Goal: Task Accomplishment & Management: Manage account settings

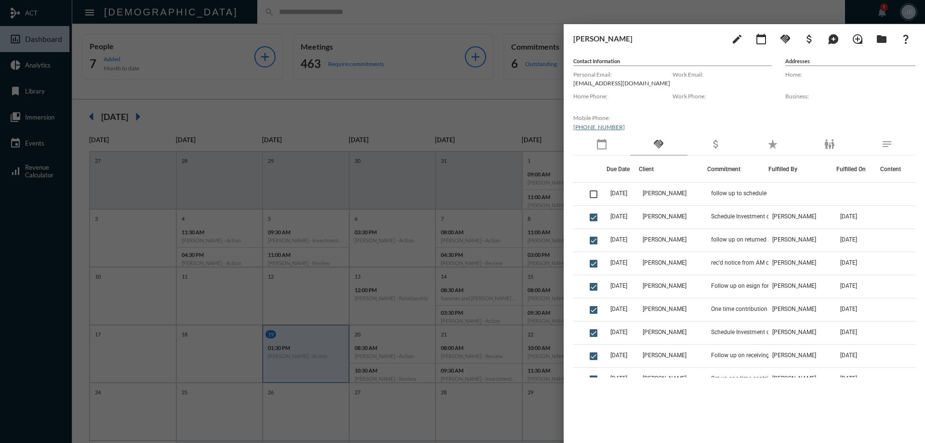
click at [346, 14] on div at bounding box center [462, 221] width 925 height 443
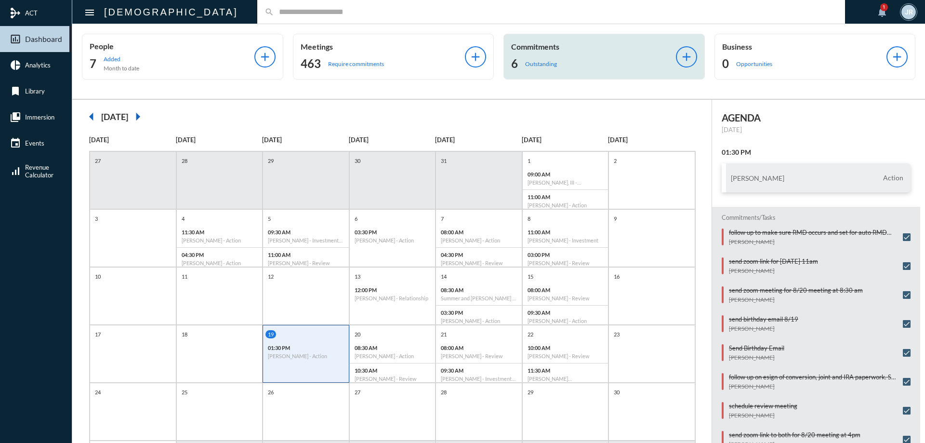
click at [535, 54] on div "Commitments 6 Outstanding" at bounding box center [593, 56] width 165 height 29
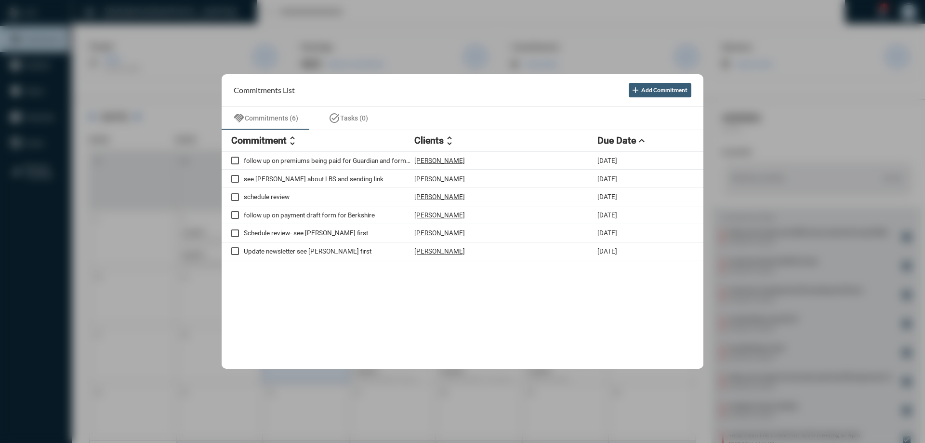
click at [383, 17] on div at bounding box center [462, 221] width 925 height 443
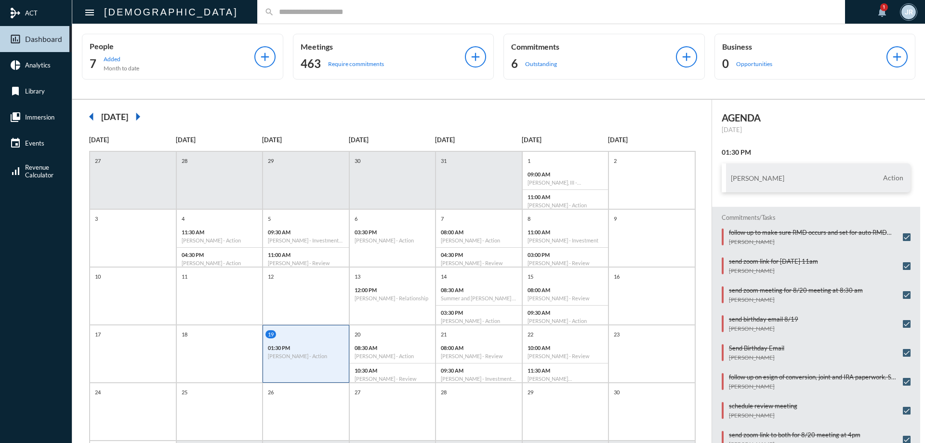
click at [274, 15] on input "text" at bounding box center [556, 12] width 564 height 8
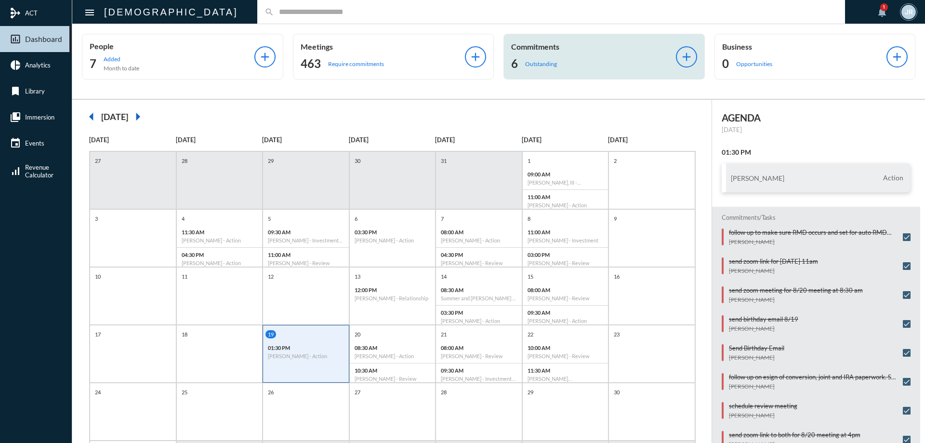
click at [539, 60] on p "Outstanding" at bounding box center [541, 63] width 32 height 7
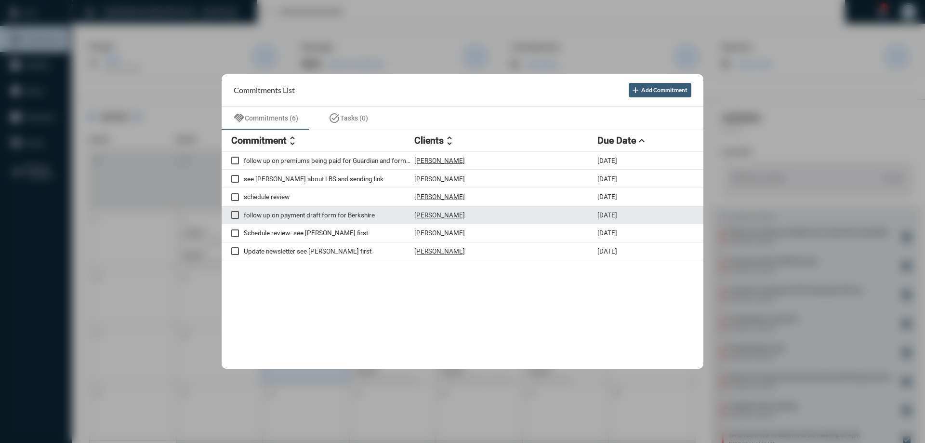
click at [444, 212] on p "Jennifer Eaton" at bounding box center [439, 215] width 51 height 8
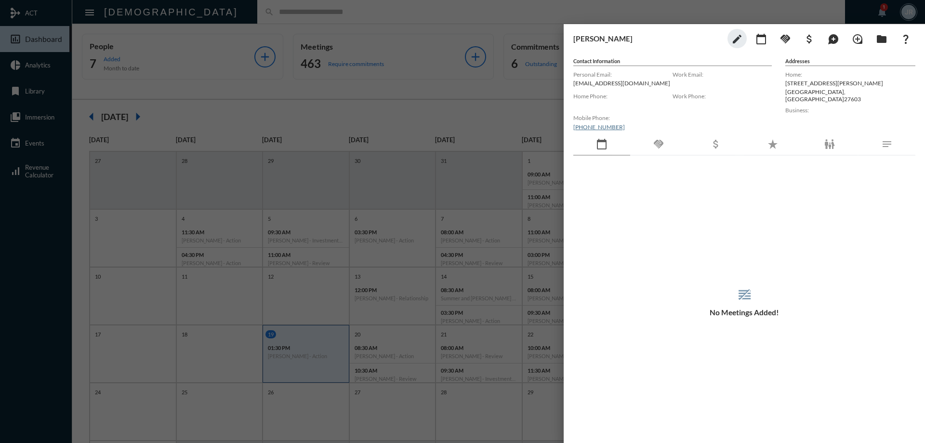
click at [655, 150] on div "handshake" at bounding box center [658, 144] width 57 height 22
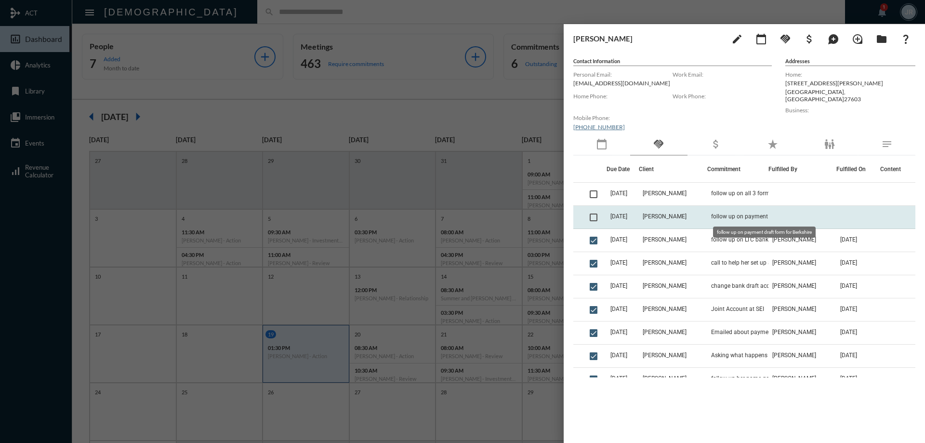
click at [742, 213] on span "follow up on payment draft form for Berkshire" at bounding box center [759, 216] width 96 height 7
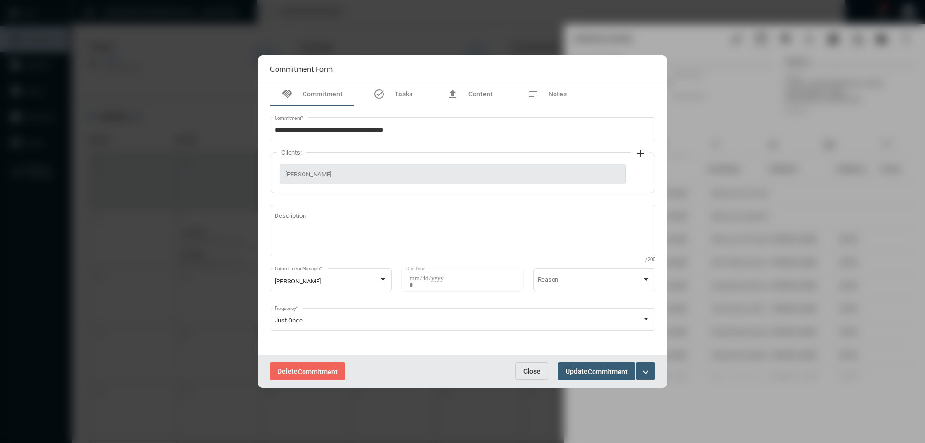
click at [537, 375] on button "Close" at bounding box center [531, 370] width 33 height 17
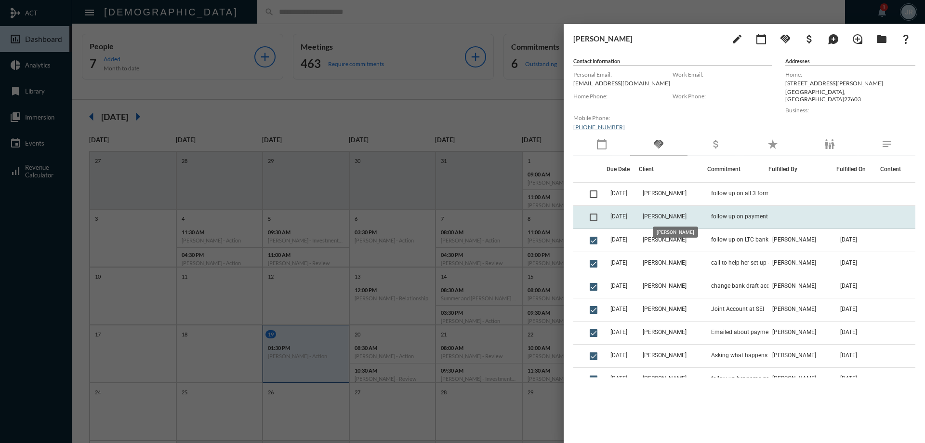
click at [669, 219] on span "Jennifer Eaton" at bounding box center [665, 216] width 44 height 7
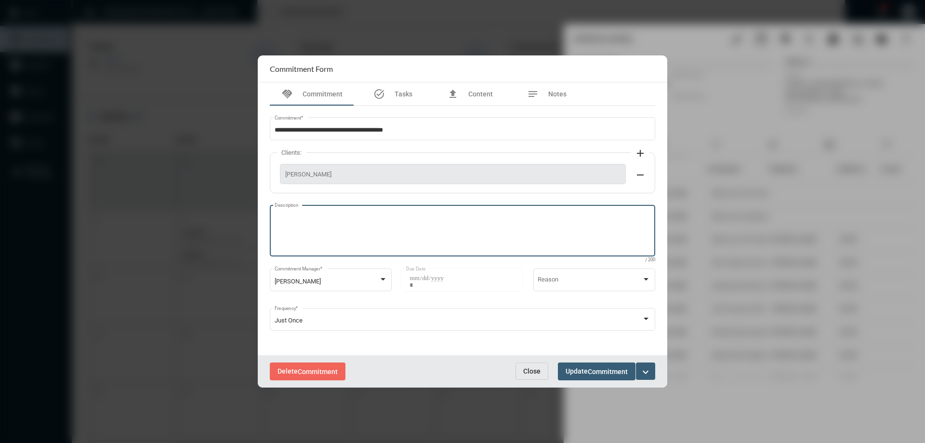
click at [341, 222] on textarea "Description" at bounding box center [463, 232] width 376 height 38
type textarea "**********"
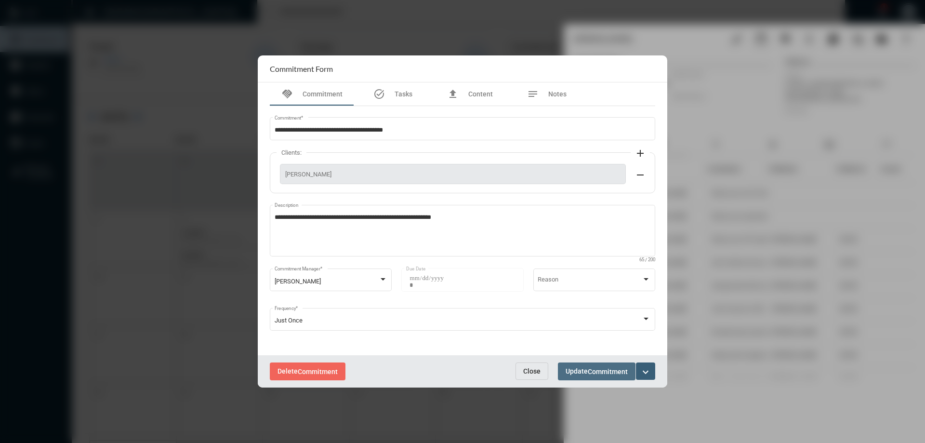
click at [588, 366] on button "Update Commitment" at bounding box center [597, 371] width 78 height 18
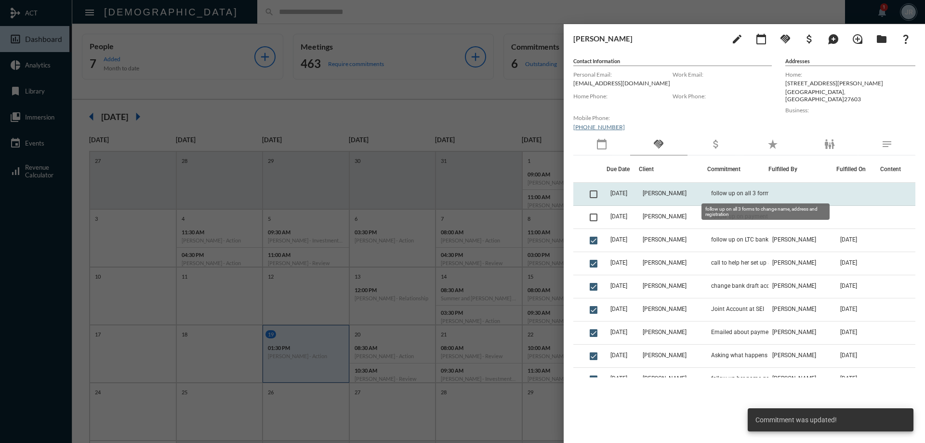
click at [747, 195] on span "follow up on all 3 forms to change name, address and registration" at bounding box center [759, 193] width 96 height 7
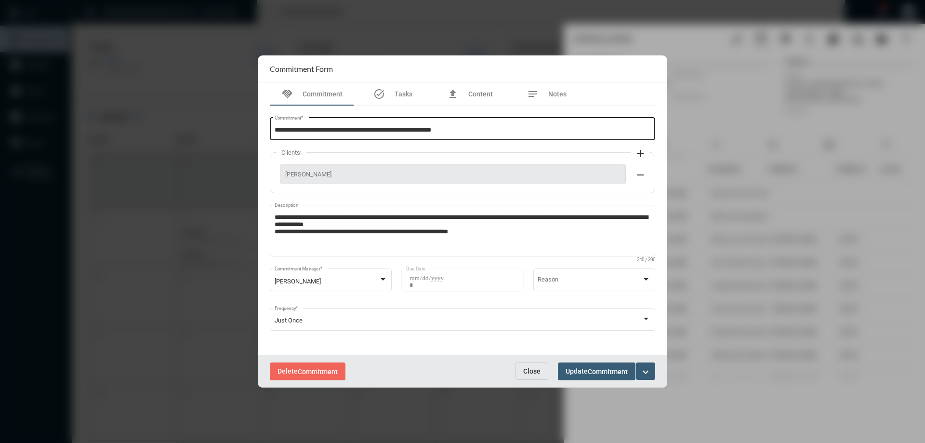
click at [340, 128] on input "**********" at bounding box center [463, 130] width 376 height 7
type input "**********"
click at [589, 369] on span "Commitment" at bounding box center [608, 372] width 40 height 8
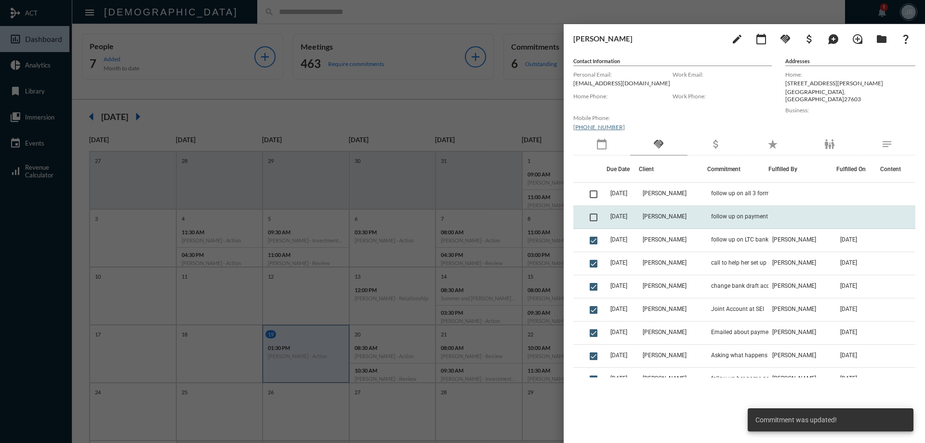
click at [707, 213] on td "Jennifer Eaton" at bounding box center [673, 217] width 68 height 23
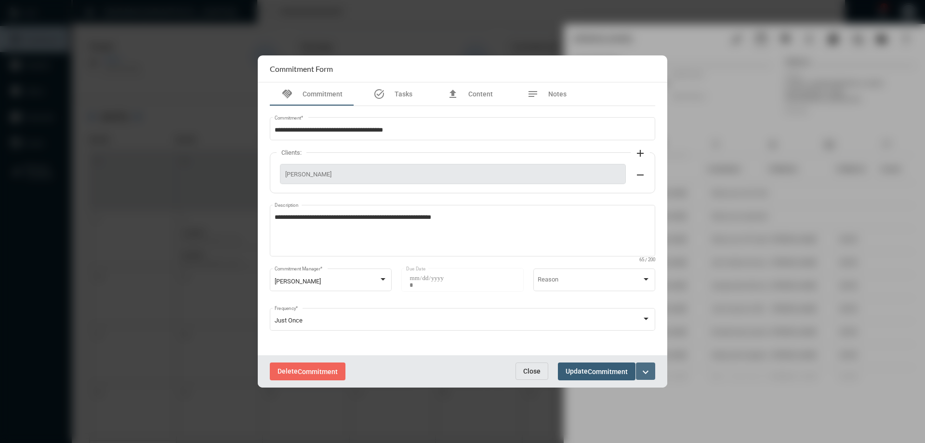
click at [642, 372] on mat-icon "expand_more" at bounding box center [646, 372] width 12 height 12
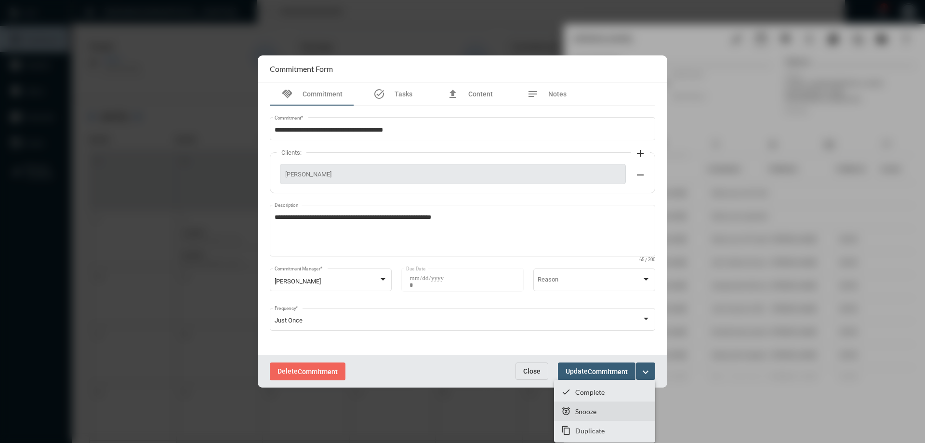
click at [576, 407] on p "Snooze" at bounding box center [585, 411] width 21 height 8
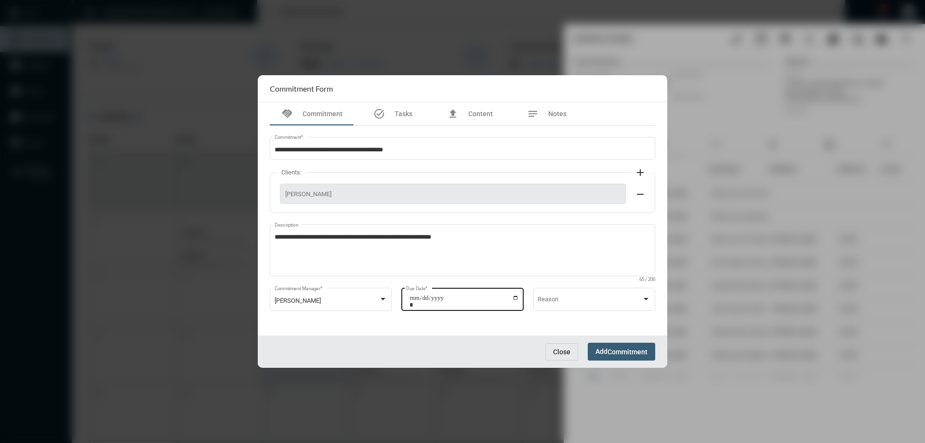
click at [516, 298] on input "**********" at bounding box center [463, 300] width 109 height 13
type input "**********"
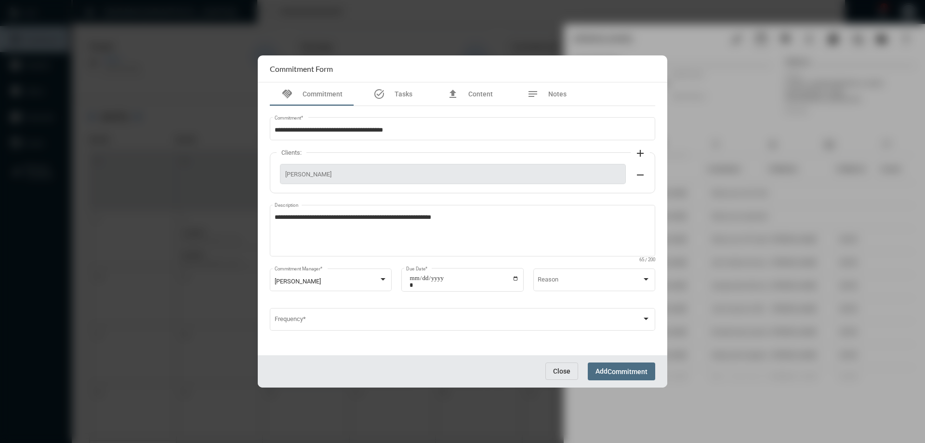
click at [631, 369] on span "Commitment" at bounding box center [627, 372] width 40 height 8
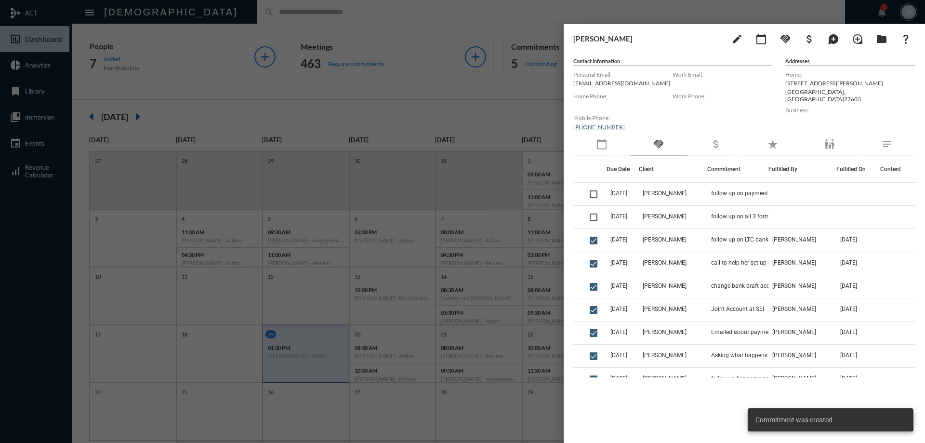
click at [313, 26] on div at bounding box center [462, 221] width 925 height 443
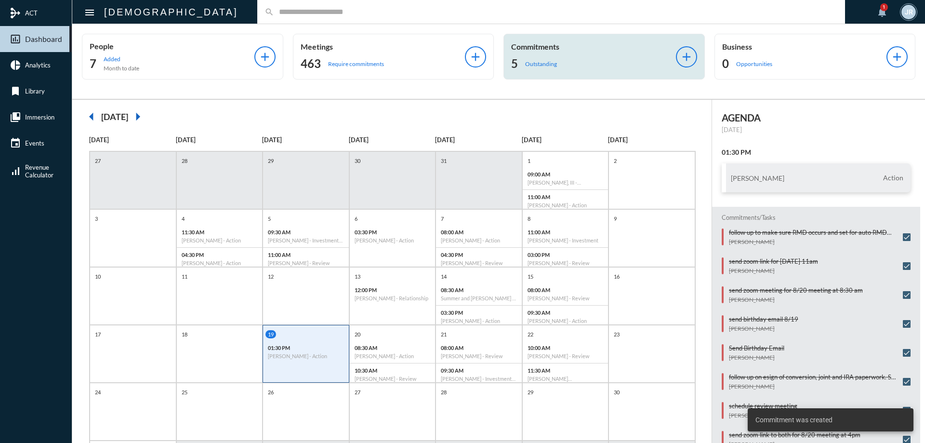
click at [563, 54] on div "Commitments 5 Outstanding" at bounding box center [593, 56] width 165 height 29
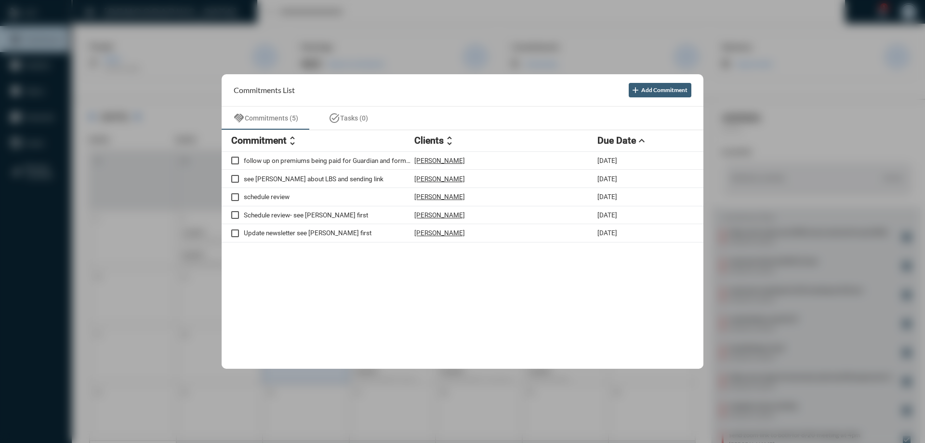
click at [435, 11] on div at bounding box center [462, 221] width 925 height 443
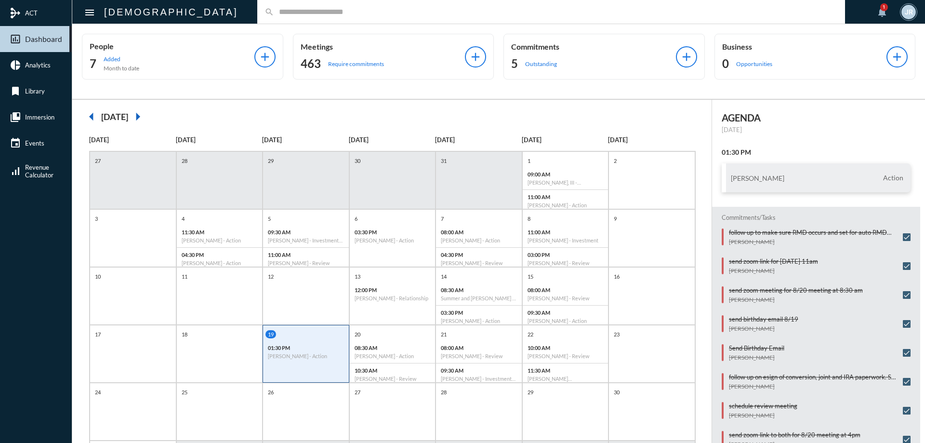
click at [274, 8] on input "text" at bounding box center [556, 12] width 564 height 8
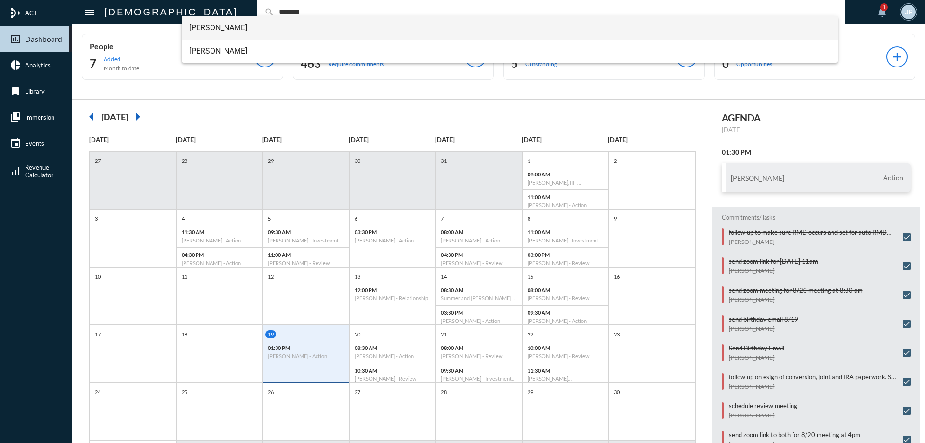
type input "*******"
click at [237, 27] on span "[PERSON_NAME]" at bounding box center [509, 27] width 641 height 23
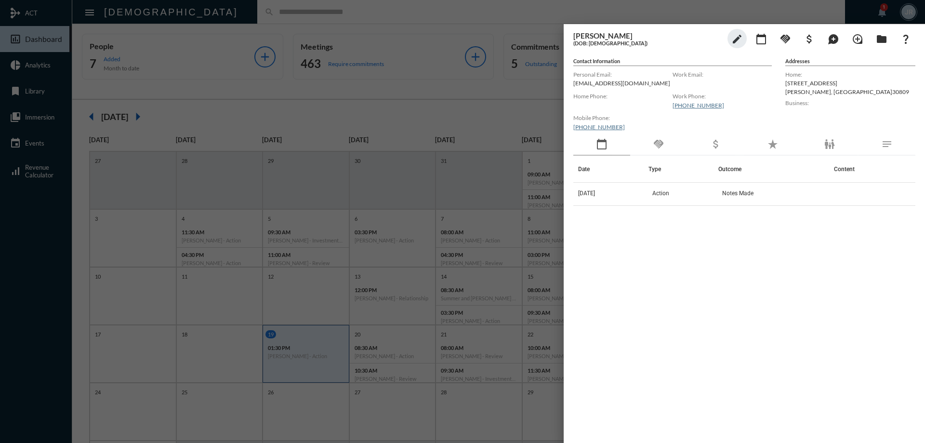
click at [669, 141] on div "handshake" at bounding box center [658, 144] width 57 height 22
click at [344, 13] on div at bounding box center [462, 221] width 925 height 443
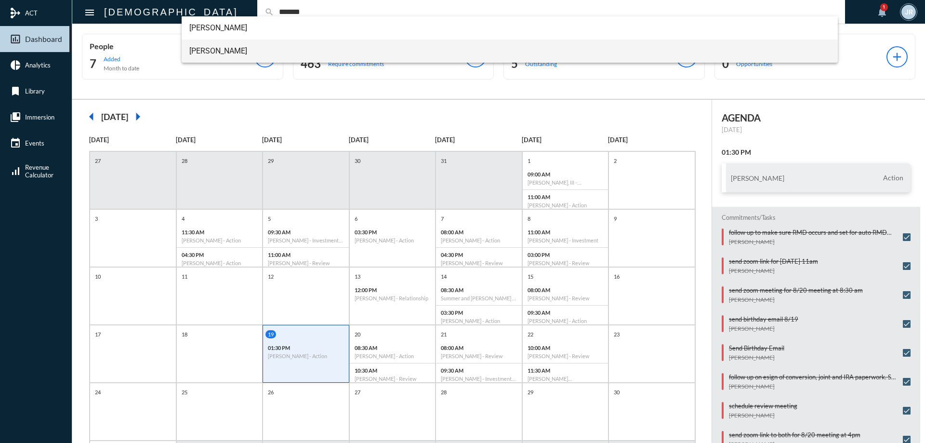
type input "*******"
click at [207, 48] on span "[PERSON_NAME]" at bounding box center [509, 50] width 641 height 23
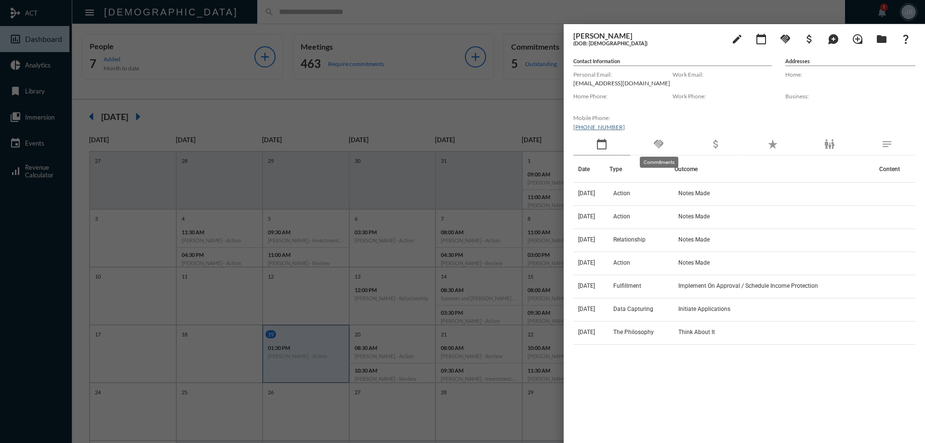
click at [657, 142] on mat-icon "handshake" at bounding box center [659, 144] width 12 height 12
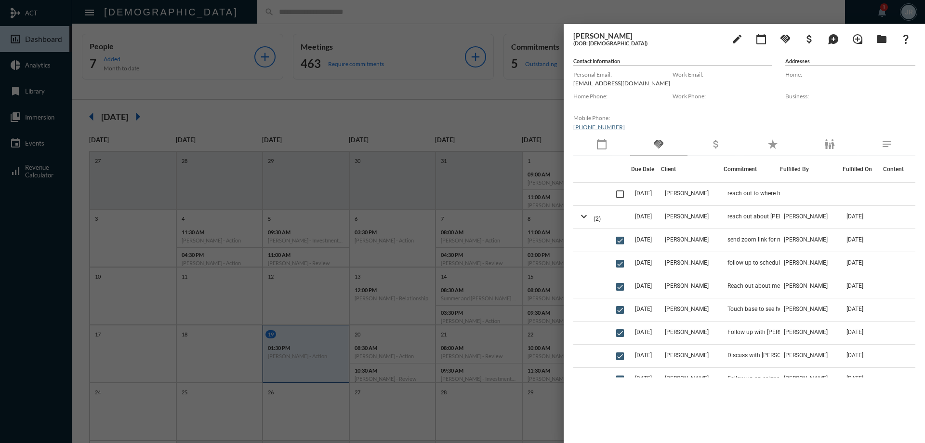
click at [607, 145] on mat-icon "calendar_today" at bounding box center [602, 144] width 12 height 12
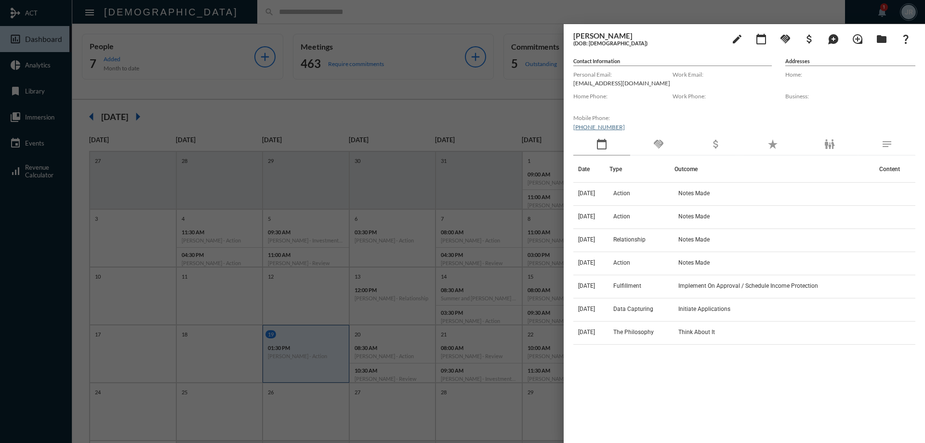
click at [665, 142] on div "handshake" at bounding box center [658, 144] width 57 height 22
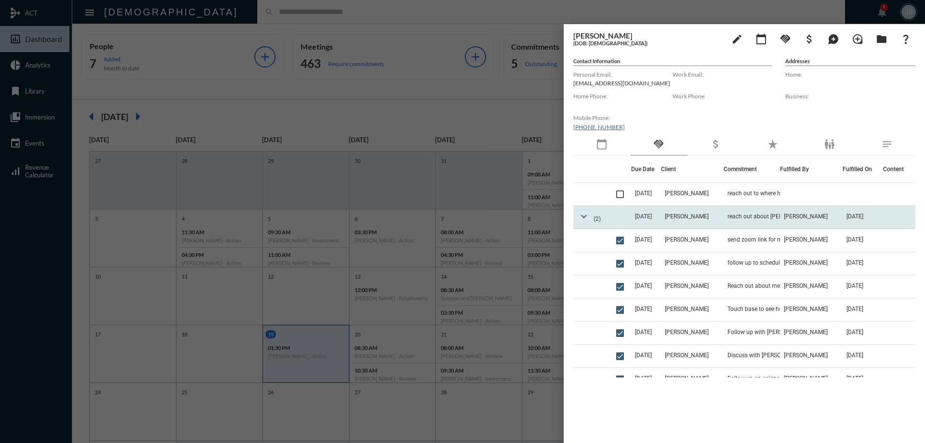
click at [583, 218] on mat-icon "expand_more" at bounding box center [584, 216] width 12 height 12
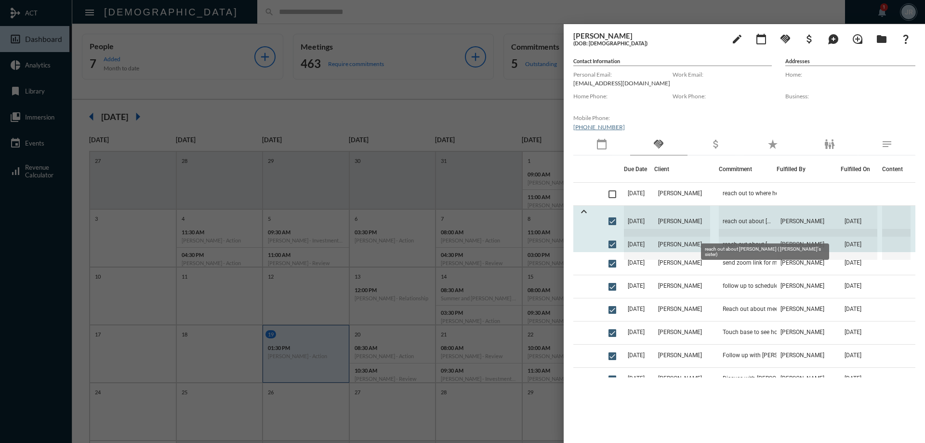
click at [746, 220] on span "reach out about [PERSON_NAME] ( [PERSON_NAME]'s sister)" at bounding box center [748, 221] width 58 height 31
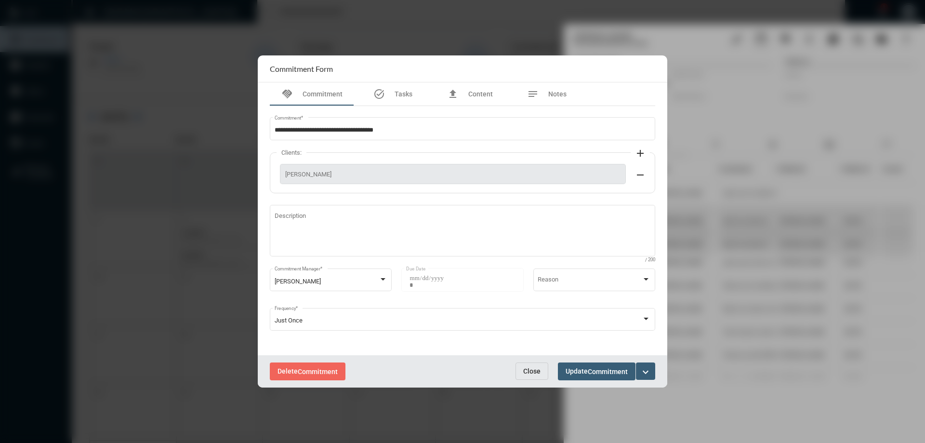
click at [526, 367] on span "Close" at bounding box center [531, 371] width 17 height 8
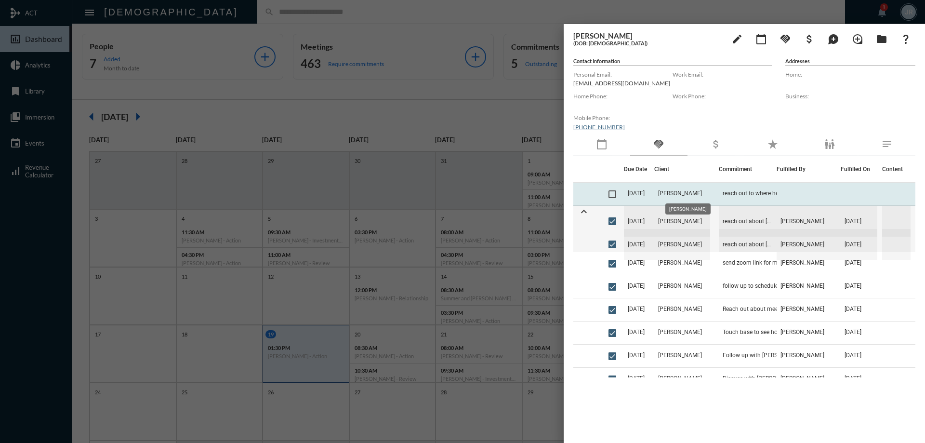
click at [702, 193] on span "[PERSON_NAME]" at bounding box center [680, 193] width 44 height 7
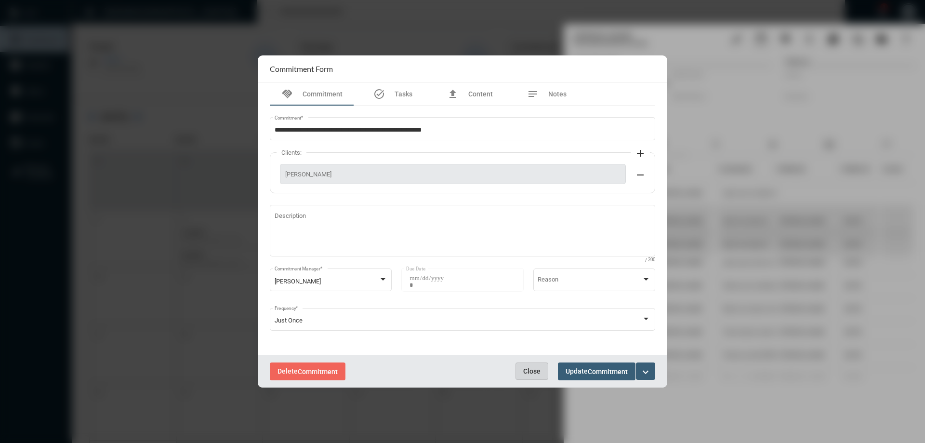
click at [530, 368] on span "Close" at bounding box center [531, 371] width 17 height 8
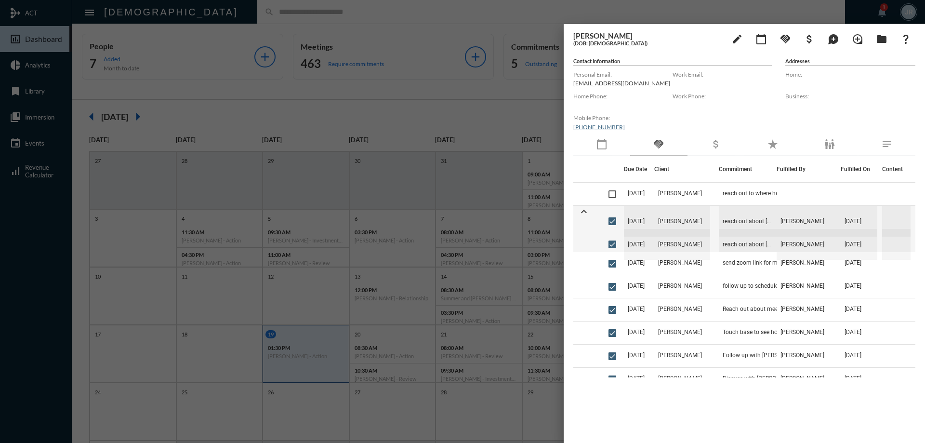
click at [359, 13] on div at bounding box center [462, 221] width 925 height 443
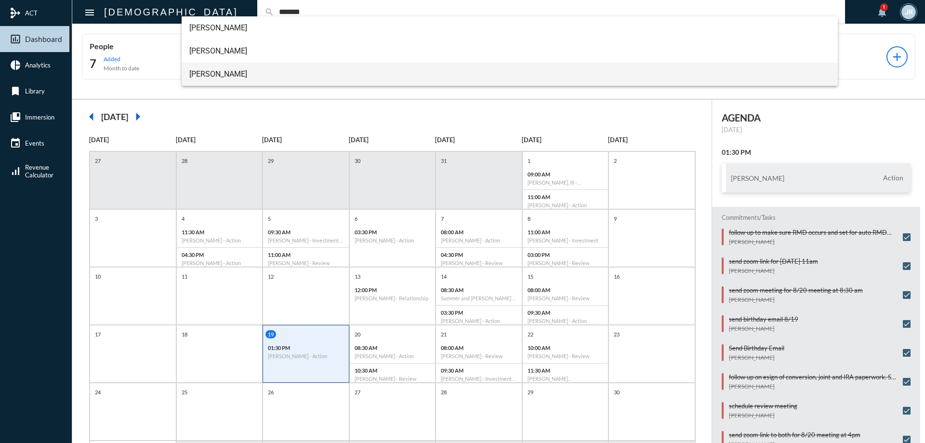
type input "*******"
click at [210, 66] on span "Ryan Widener" at bounding box center [509, 74] width 641 height 23
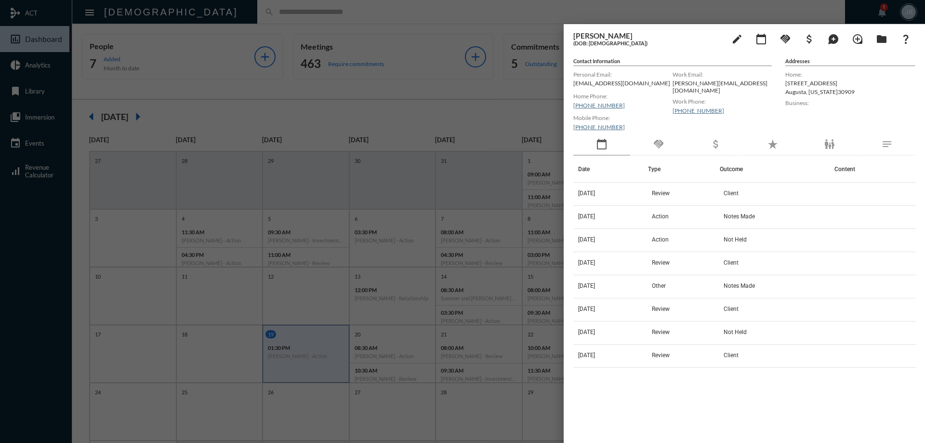
click at [638, 140] on div "handshake" at bounding box center [658, 144] width 57 height 22
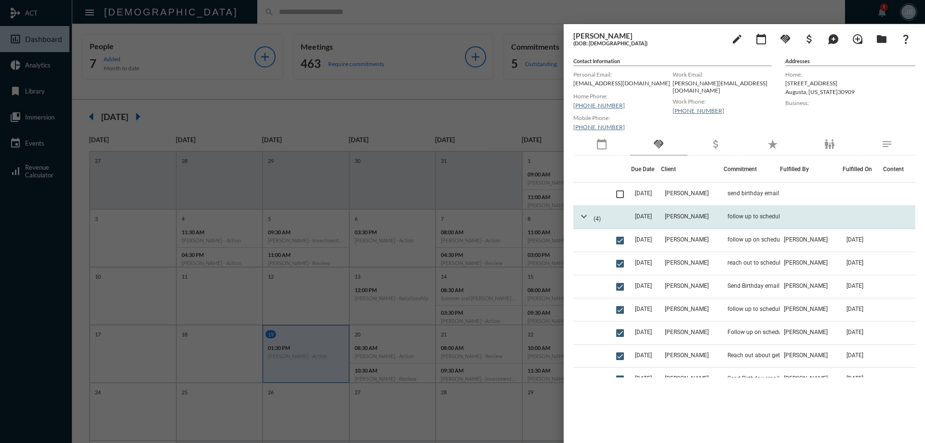
click at [580, 217] on mat-icon "expand_more" at bounding box center [584, 216] width 12 height 12
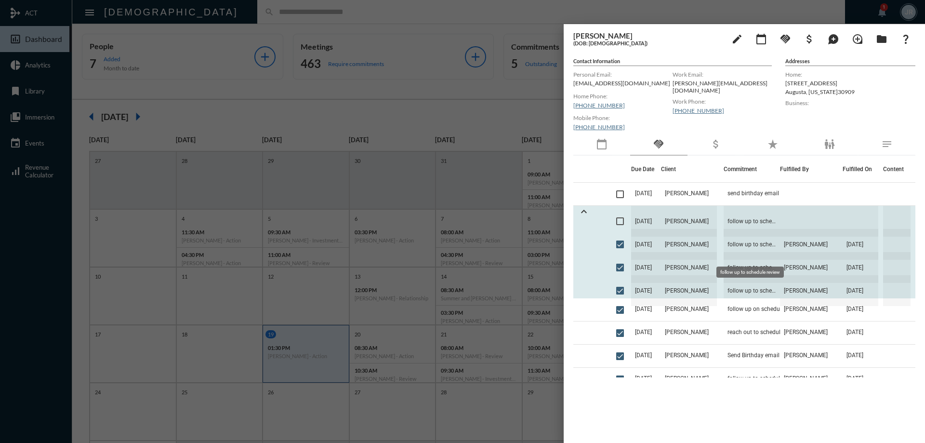
click at [762, 242] on span "follow up to schedule review" at bounding box center [751, 244] width 56 height 31
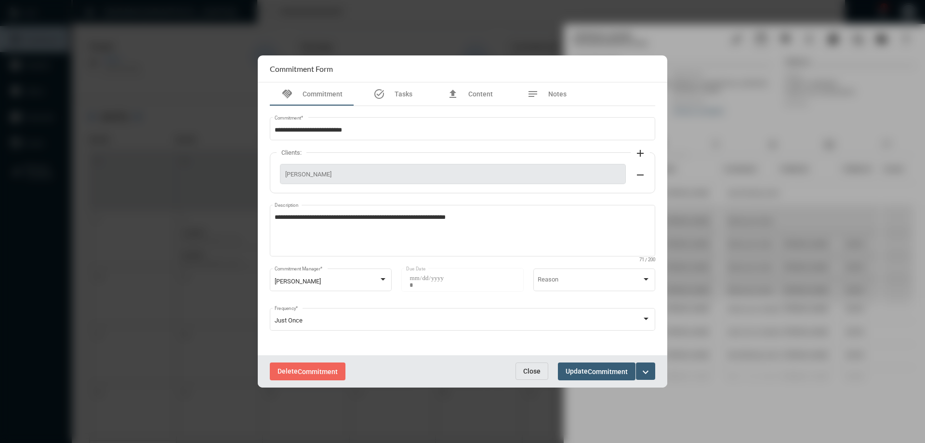
click at [527, 366] on button "Close" at bounding box center [531, 370] width 33 height 17
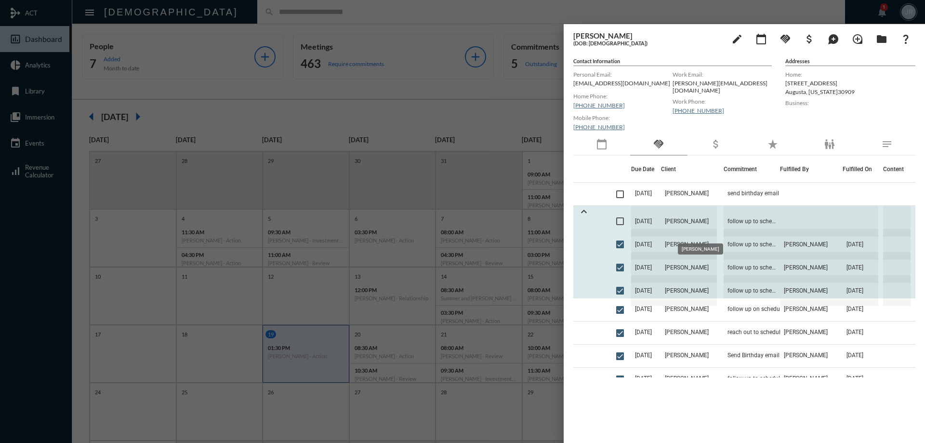
click at [717, 217] on span "Ryan Widener" at bounding box center [689, 221] width 56 height 31
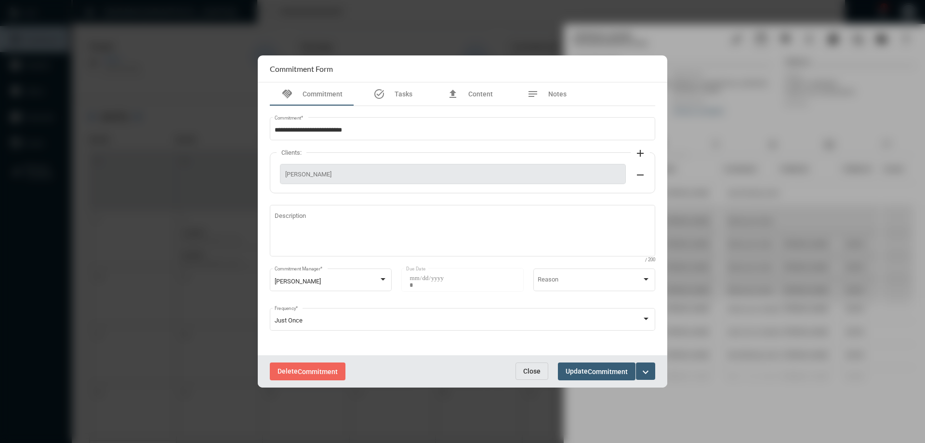
click at [533, 365] on button "Close" at bounding box center [531, 370] width 33 height 17
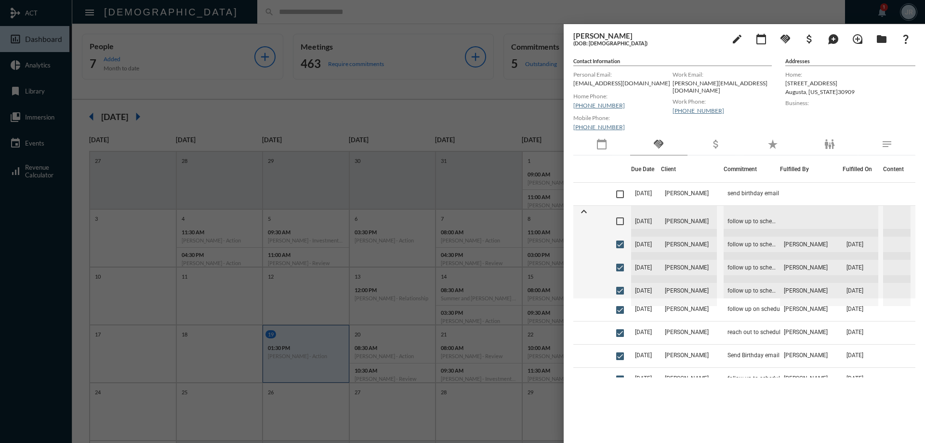
click at [351, 17] on div at bounding box center [462, 221] width 925 height 443
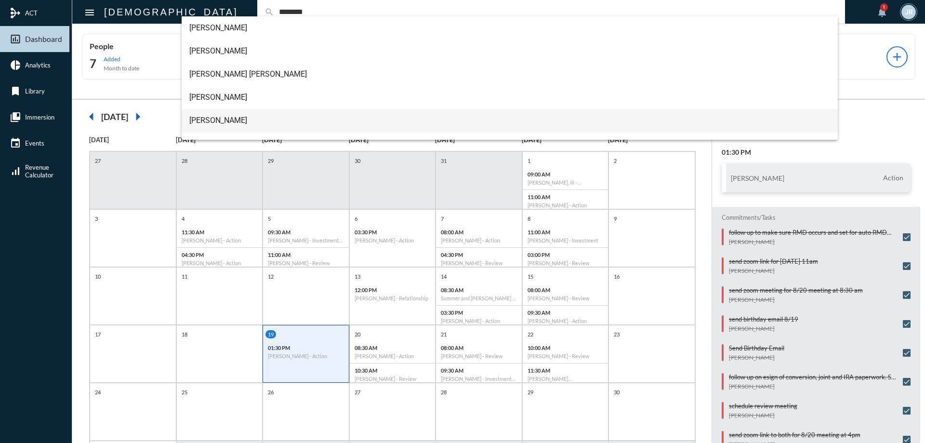
type input "********"
click at [226, 119] on span "John Mulherin" at bounding box center [509, 120] width 641 height 23
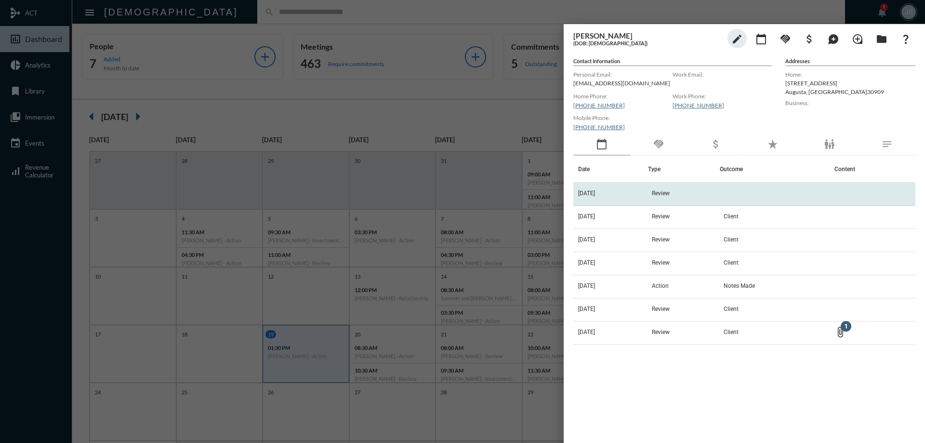
click at [628, 192] on td "8/21/25" at bounding box center [610, 194] width 75 height 23
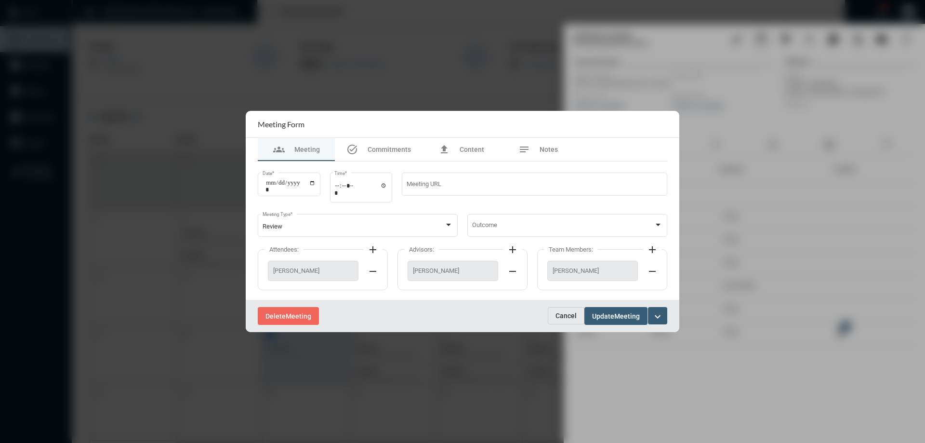
click at [562, 316] on span "Cancel" at bounding box center [565, 316] width 21 height 8
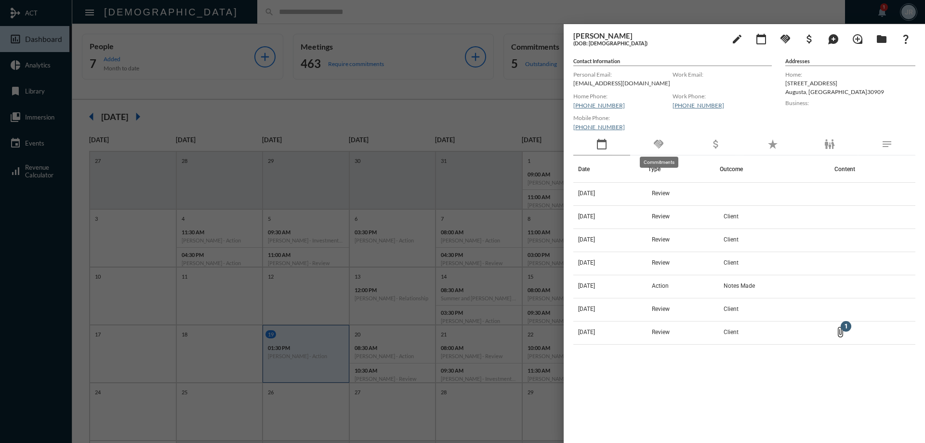
click at [663, 144] on mat-icon "handshake" at bounding box center [659, 144] width 12 height 12
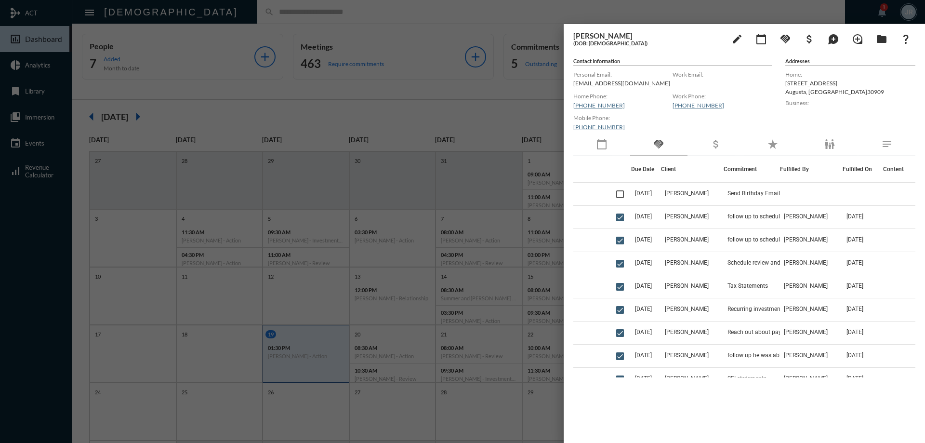
click at [387, 15] on div at bounding box center [462, 221] width 925 height 443
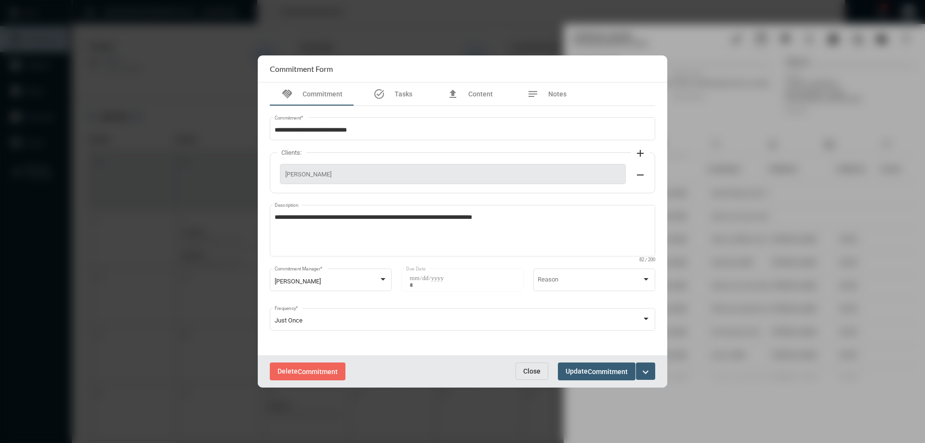
click at [536, 368] on span "Close" at bounding box center [531, 371] width 17 height 8
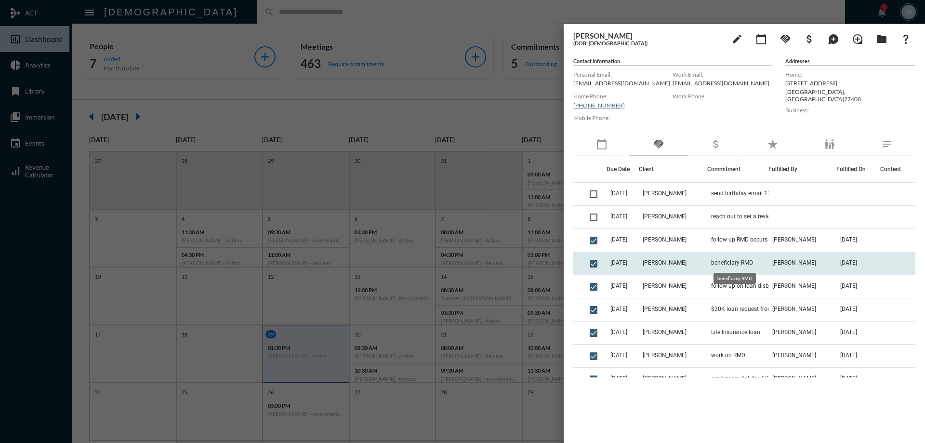
click at [752, 262] on span "beneficiary RMD" at bounding box center [732, 262] width 42 height 7
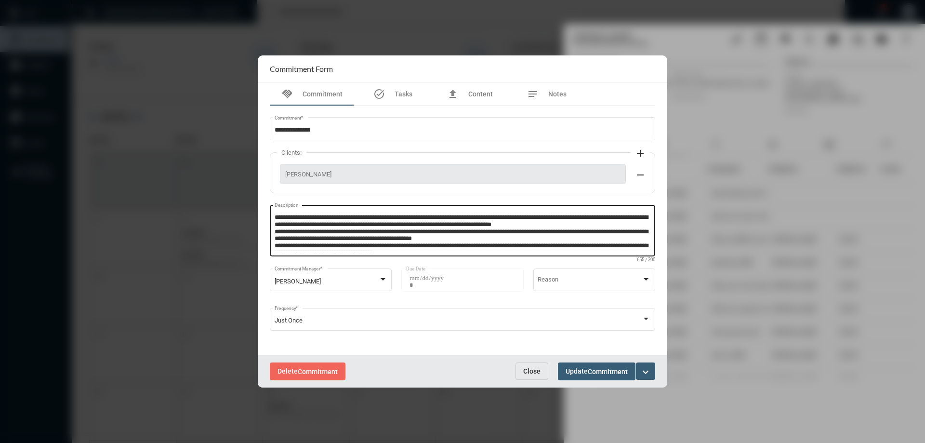
scroll to position [6, 0]
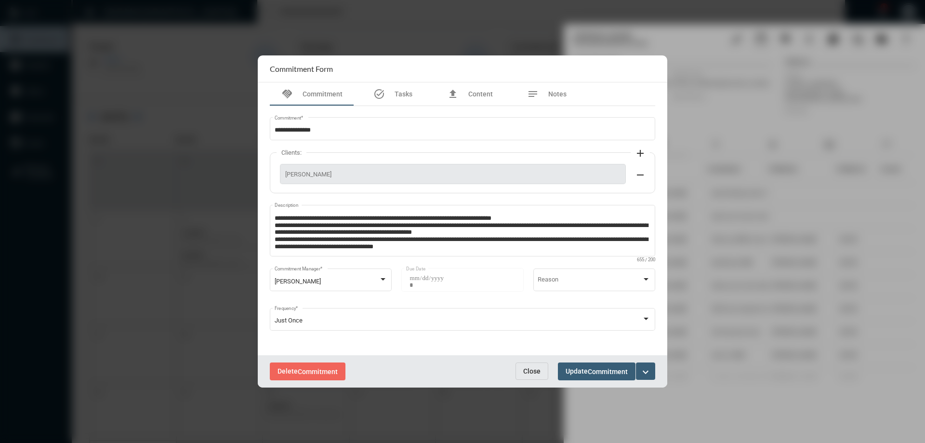
click at [530, 375] on span "Close" at bounding box center [531, 371] width 17 height 8
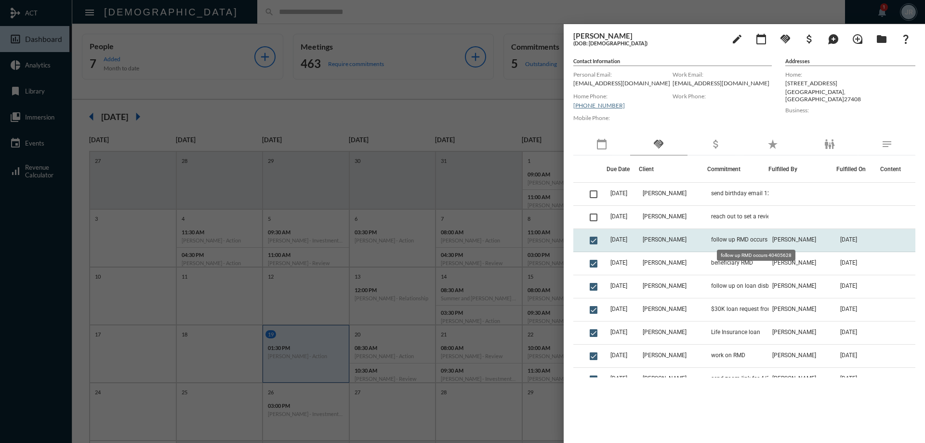
click at [740, 237] on span "follow up RMD occurs 40405628" at bounding box center [753, 239] width 85 height 7
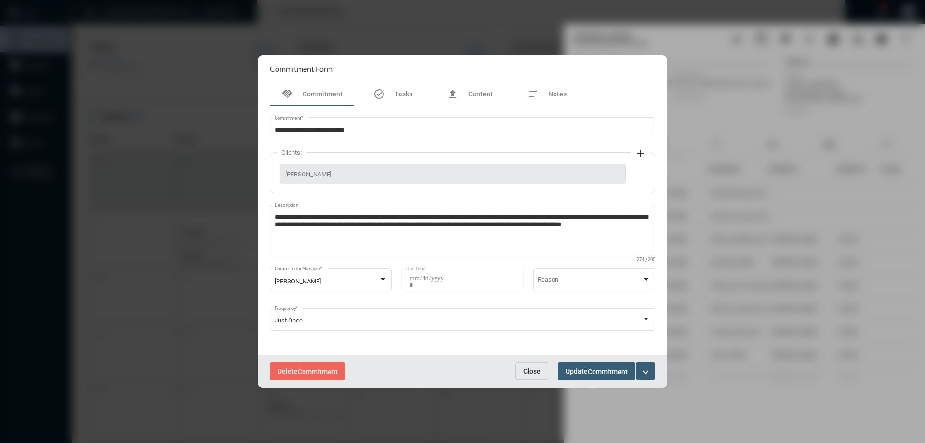
click at [522, 363] on button "Close" at bounding box center [531, 370] width 33 height 17
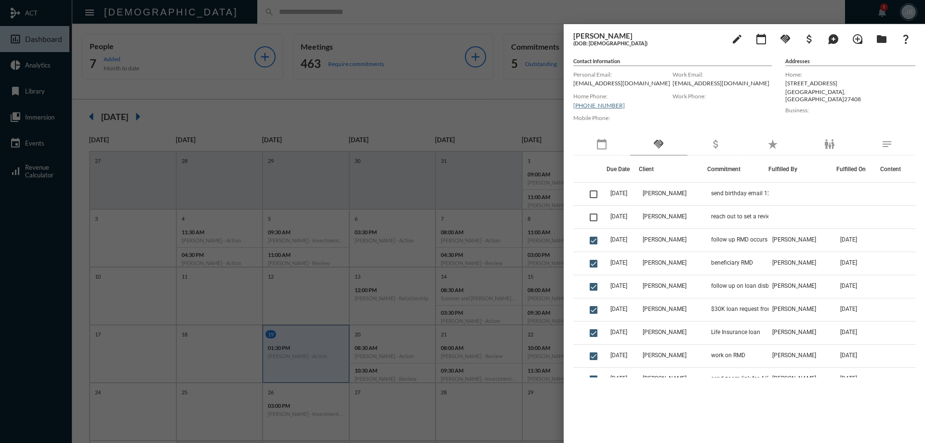
click at [240, 15] on div at bounding box center [462, 221] width 925 height 443
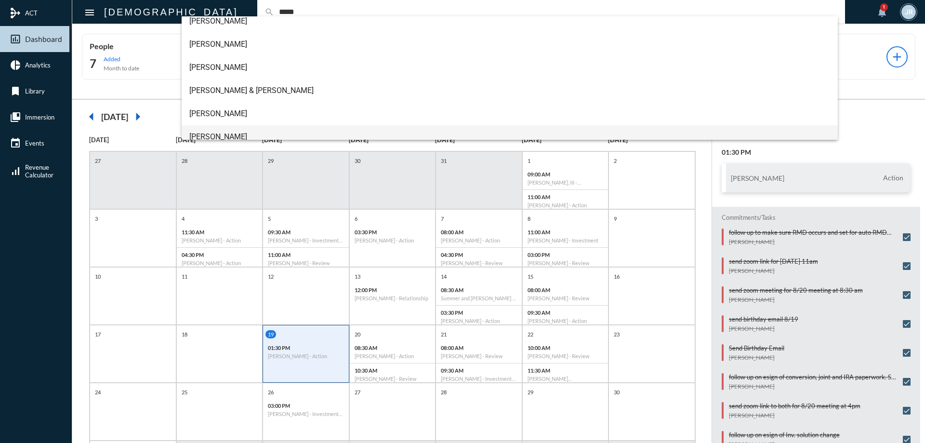
scroll to position [0, 0]
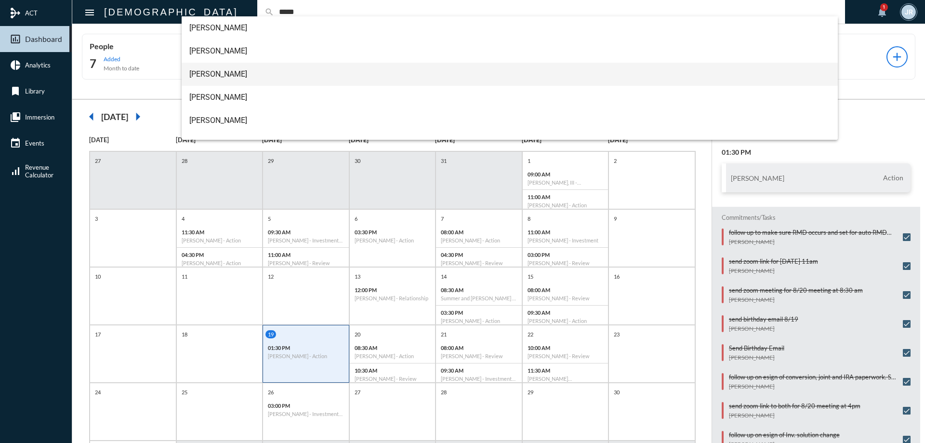
type input "*****"
click at [216, 69] on span "[PERSON_NAME]" at bounding box center [509, 74] width 641 height 23
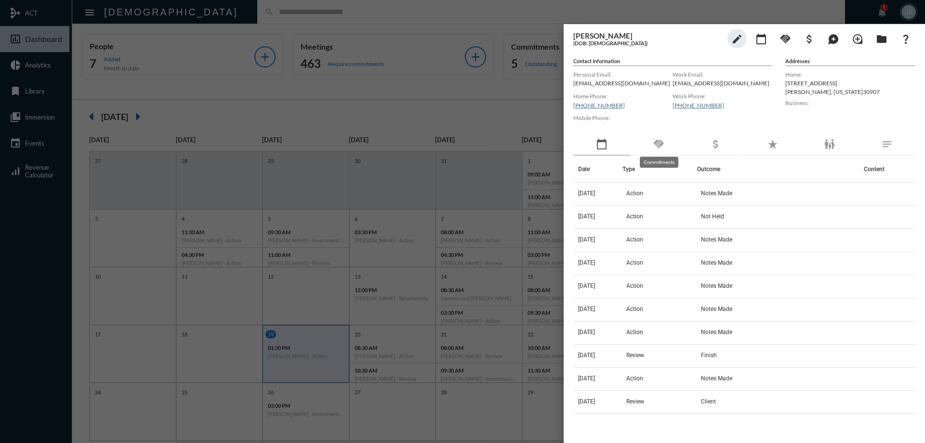
click at [662, 142] on mat-icon "handshake" at bounding box center [659, 144] width 12 height 12
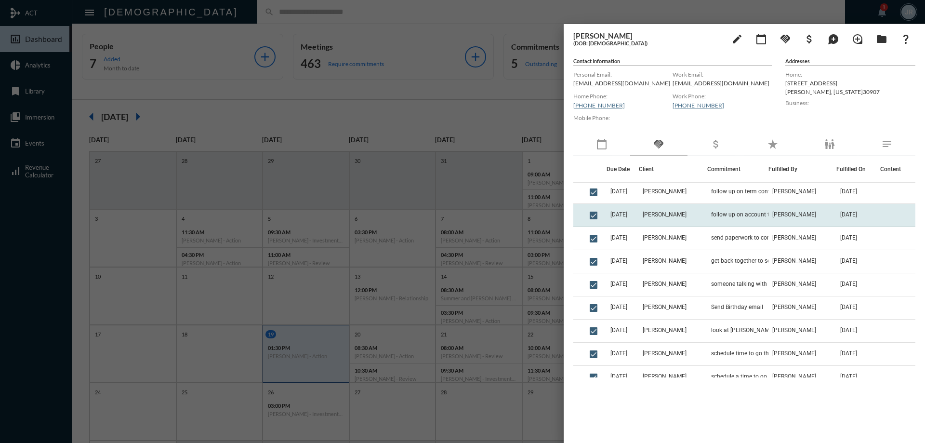
scroll to position [144, 0]
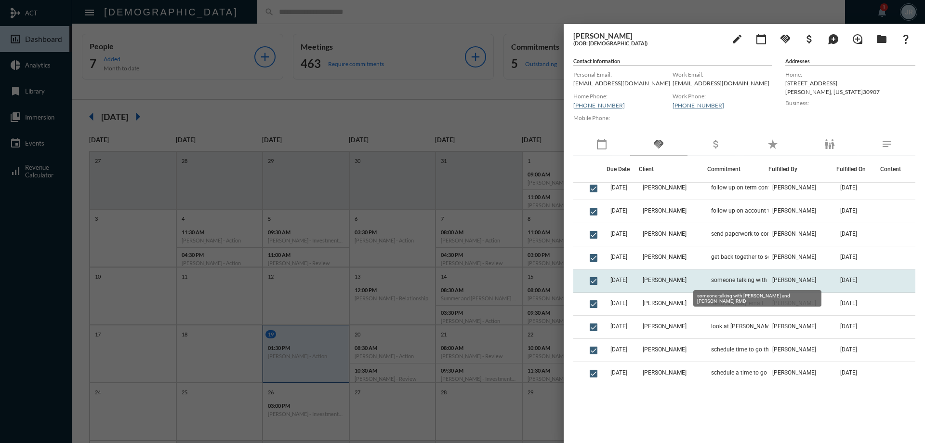
click at [750, 278] on span "someone talking with [PERSON_NAME] and [PERSON_NAME] RMD" at bounding box center [759, 279] width 96 height 7
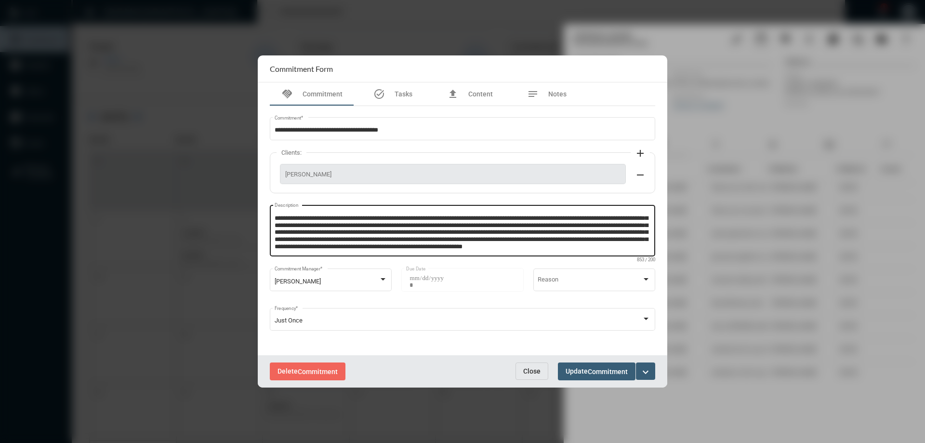
scroll to position [13, 0]
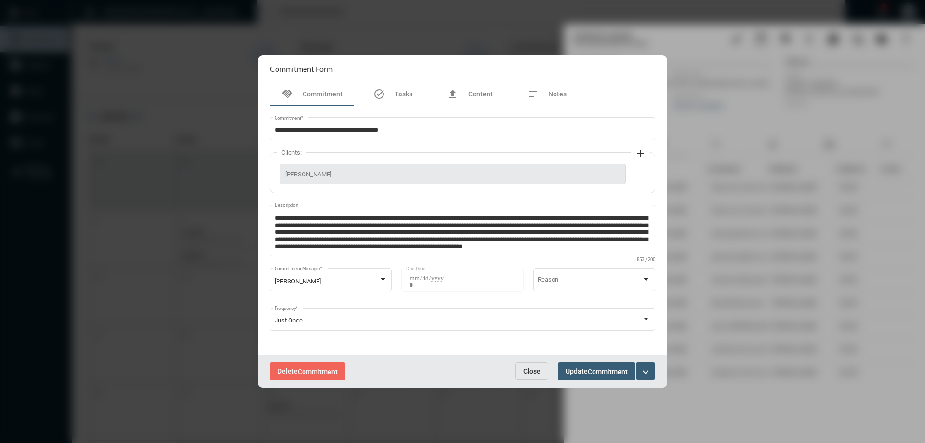
click at [534, 369] on span "Close" at bounding box center [531, 371] width 17 height 8
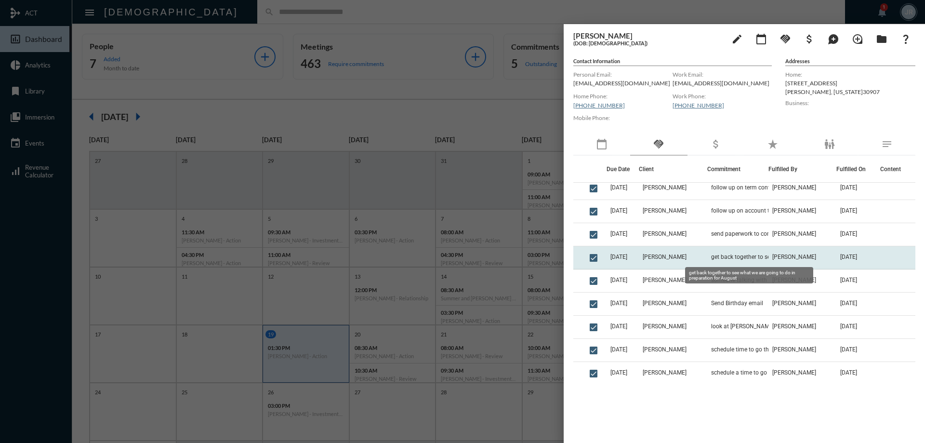
click at [755, 259] on span "get back together to see what we are going to do in preparation for August" at bounding box center [759, 256] width 96 height 7
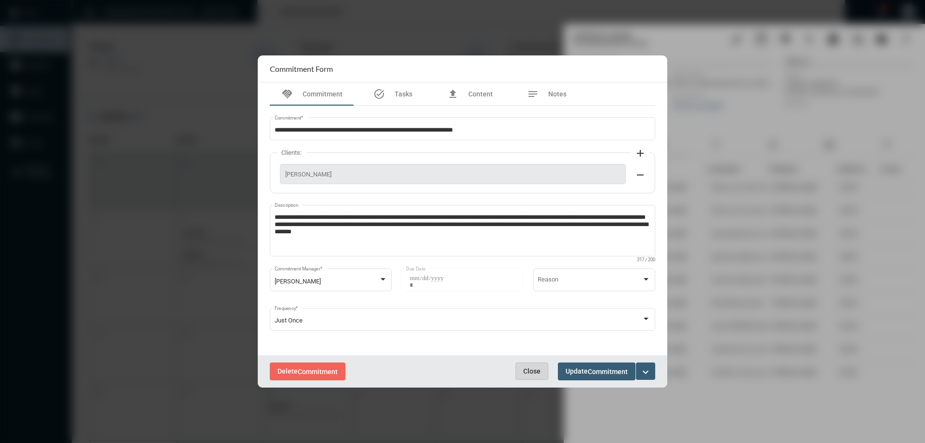
click at [527, 367] on span "Close" at bounding box center [531, 371] width 17 height 8
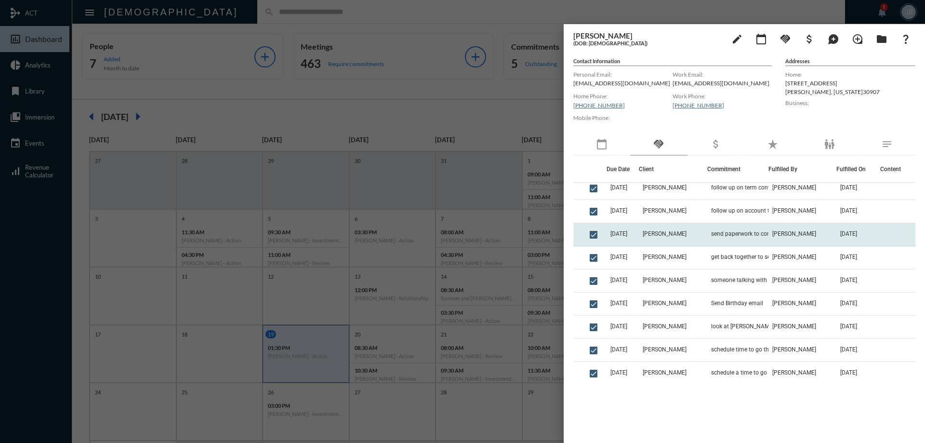
click at [713, 228] on td "send paperwork to convert $500K of the $1M term policy" at bounding box center [737, 234] width 61 height 23
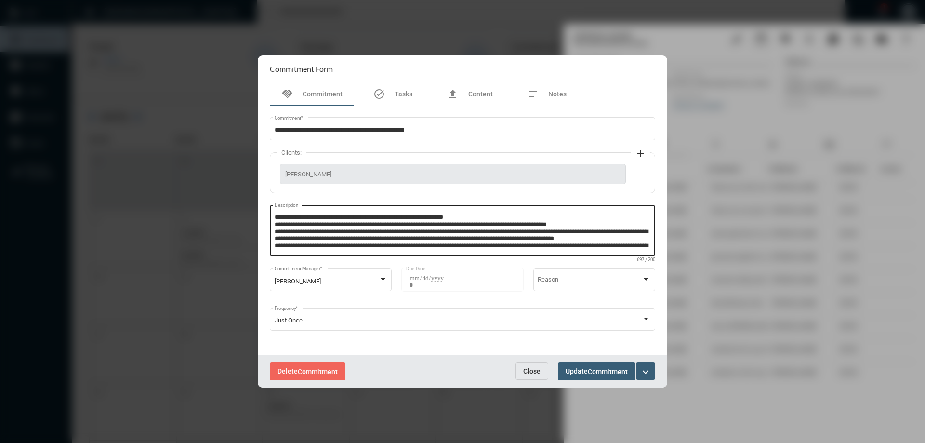
scroll to position [6, 0]
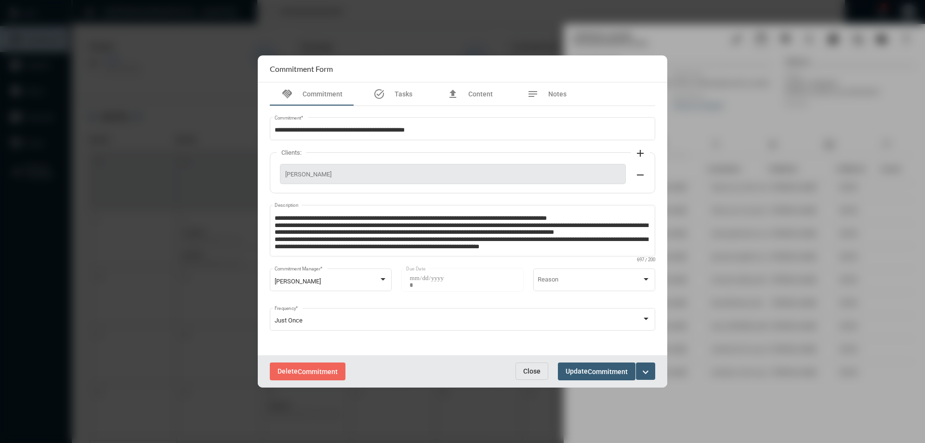
click at [529, 368] on span "Close" at bounding box center [531, 371] width 17 height 8
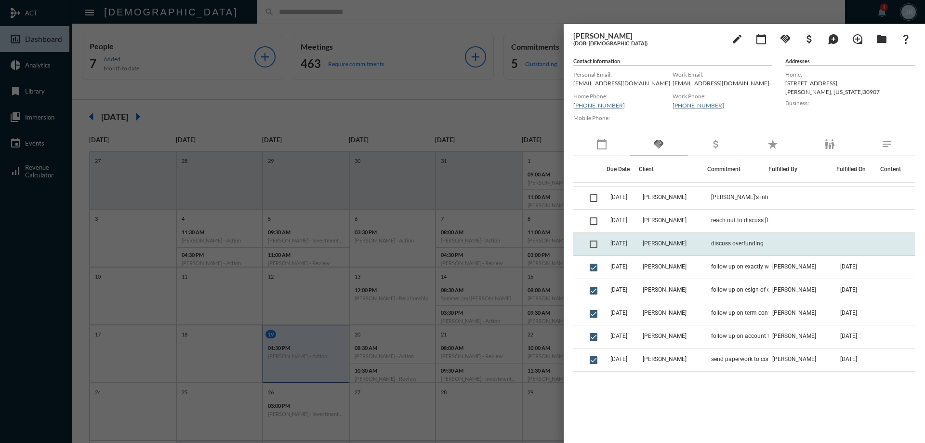
scroll to position [0, 0]
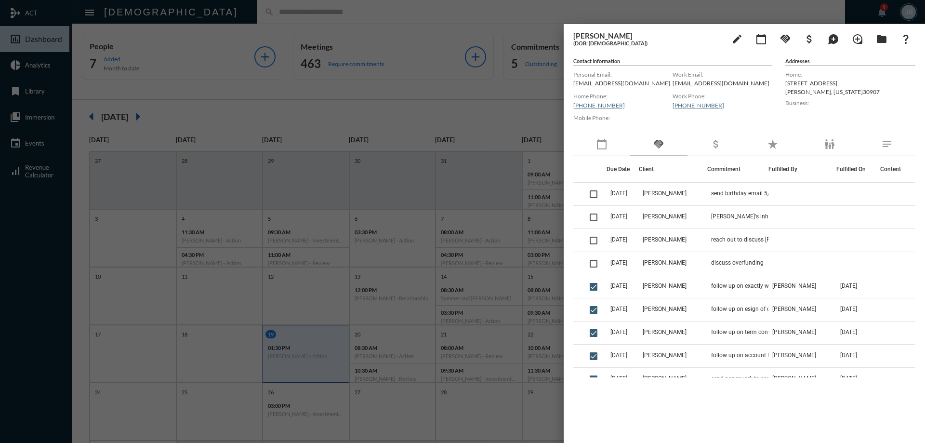
click at [391, 18] on div at bounding box center [462, 221] width 925 height 443
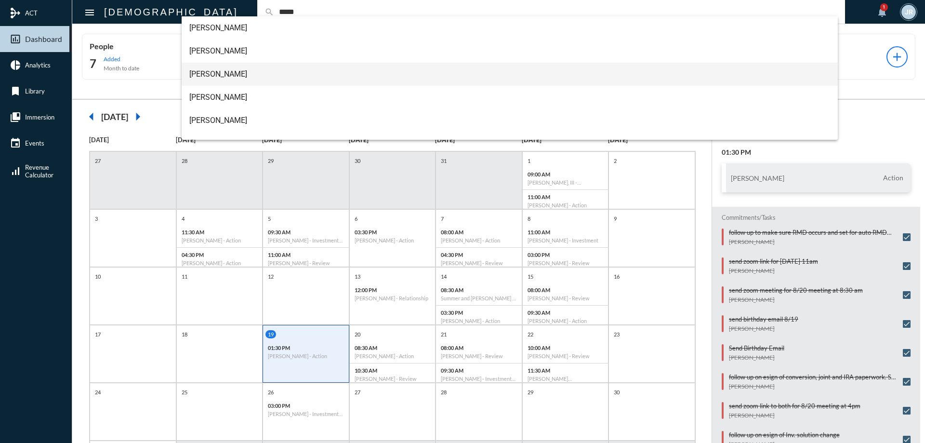
type input "*****"
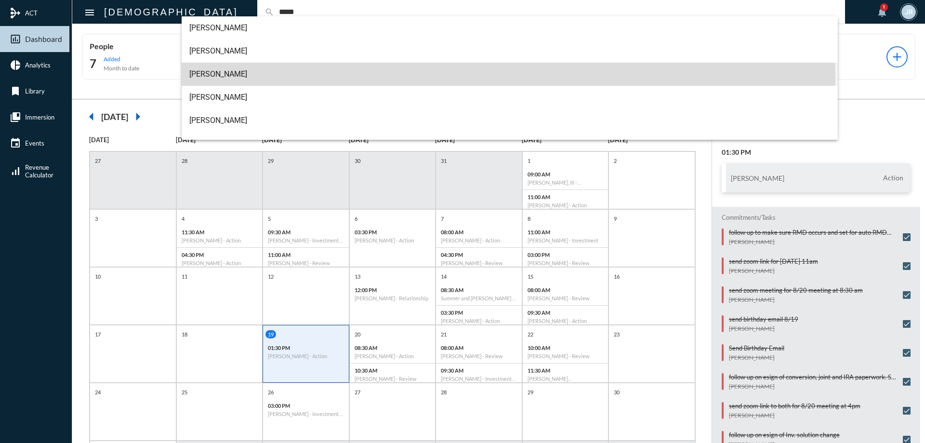
click at [212, 79] on span "[PERSON_NAME]" at bounding box center [509, 74] width 641 height 23
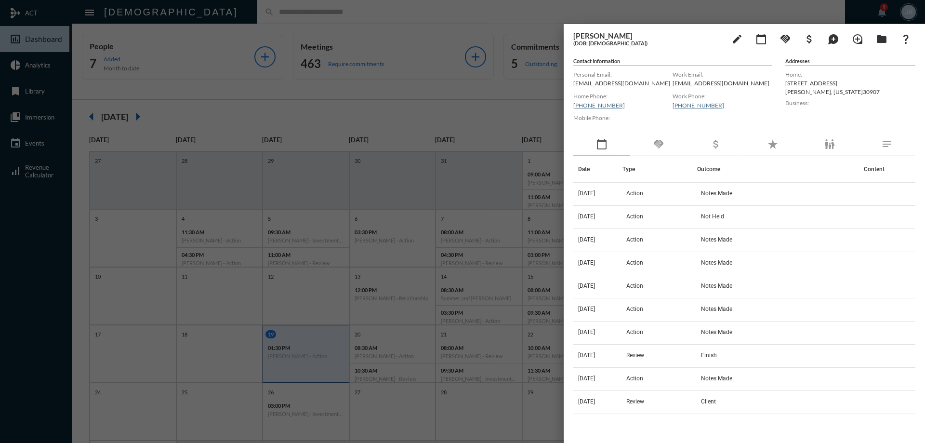
click at [667, 142] on div "handshake" at bounding box center [658, 144] width 57 height 22
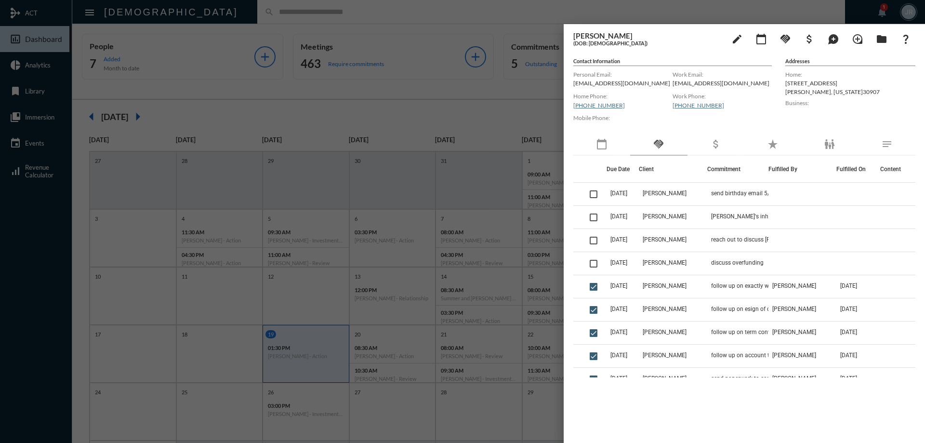
click at [258, 11] on div at bounding box center [462, 221] width 925 height 443
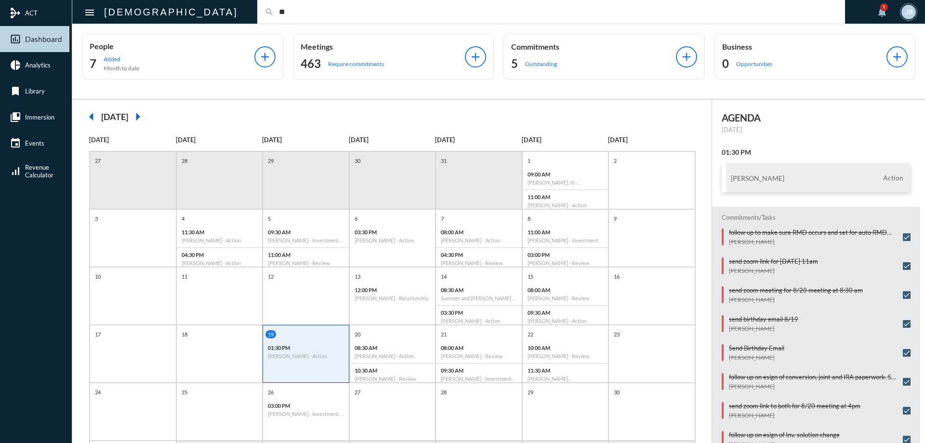
type input "*"
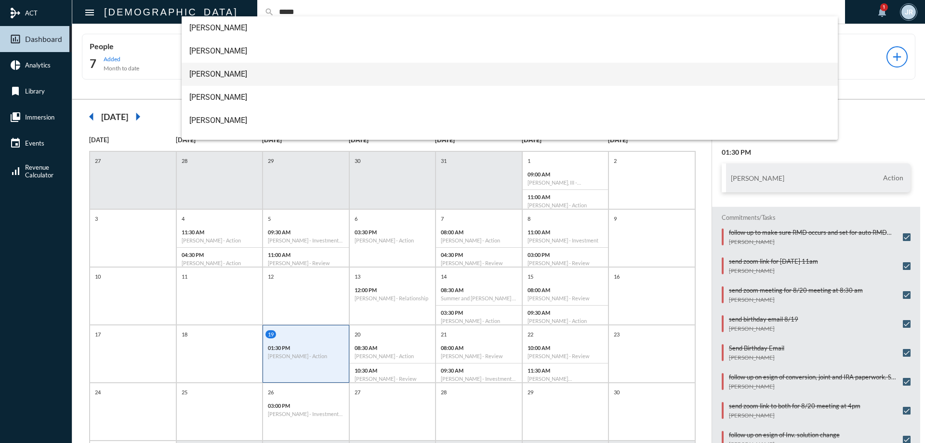
type input "*****"
click at [200, 70] on span "[PERSON_NAME]" at bounding box center [509, 74] width 641 height 23
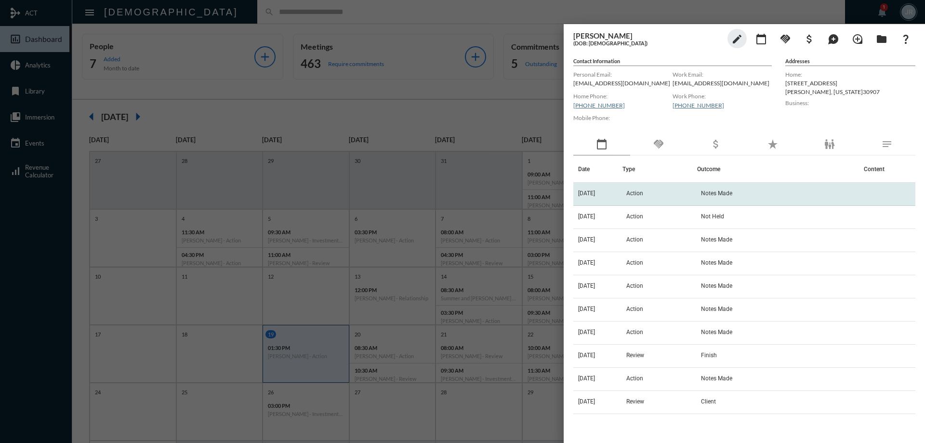
click at [610, 189] on td "[DATE]" at bounding box center [597, 194] width 49 height 23
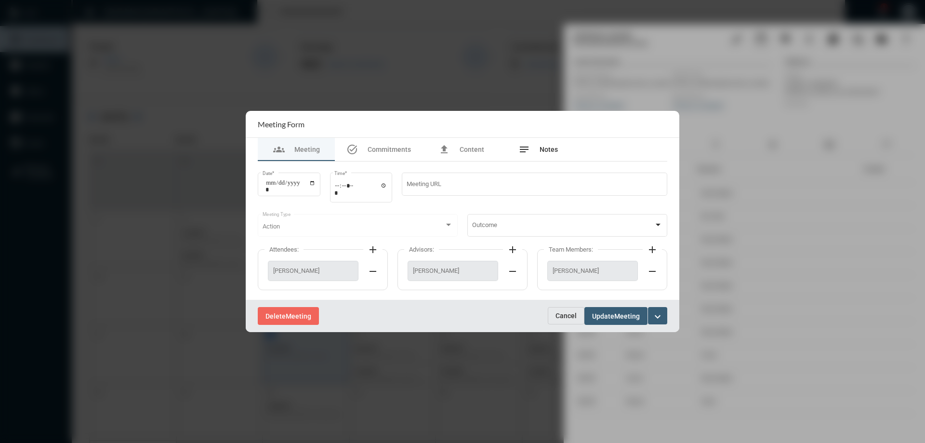
click at [546, 149] on span "Notes" at bounding box center [548, 149] width 18 height 8
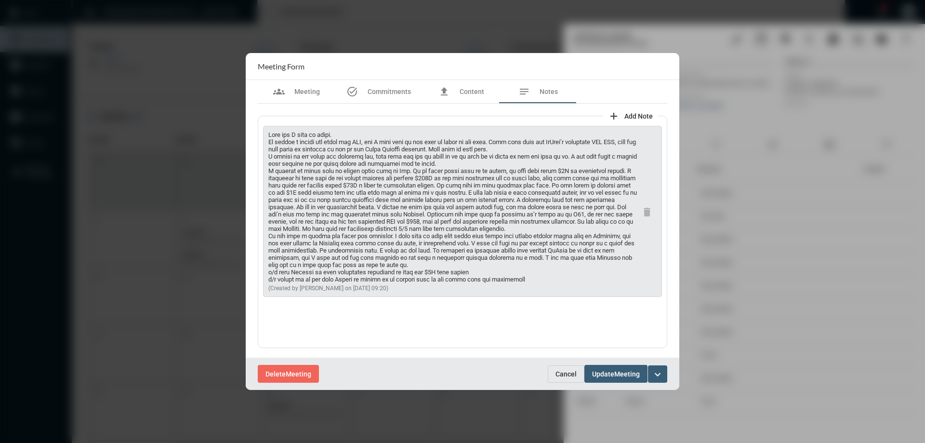
click at [565, 370] on span "Cancel" at bounding box center [565, 374] width 21 height 8
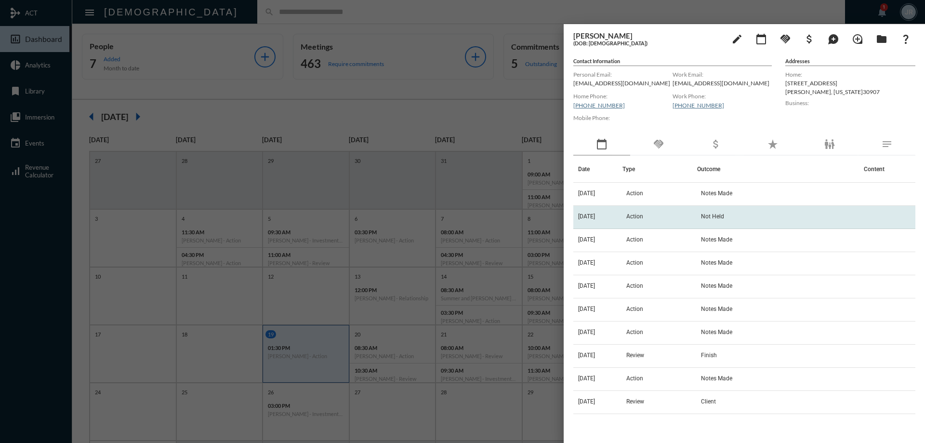
click at [643, 218] on span "Action" at bounding box center [634, 216] width 17 height 7
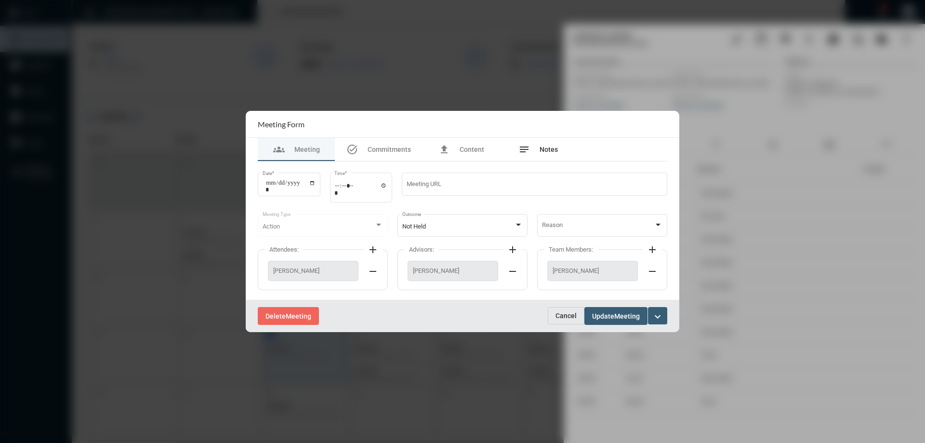
click at [545, 146] on span "Notes" at bounding box center [548, 149] width 18 height 8
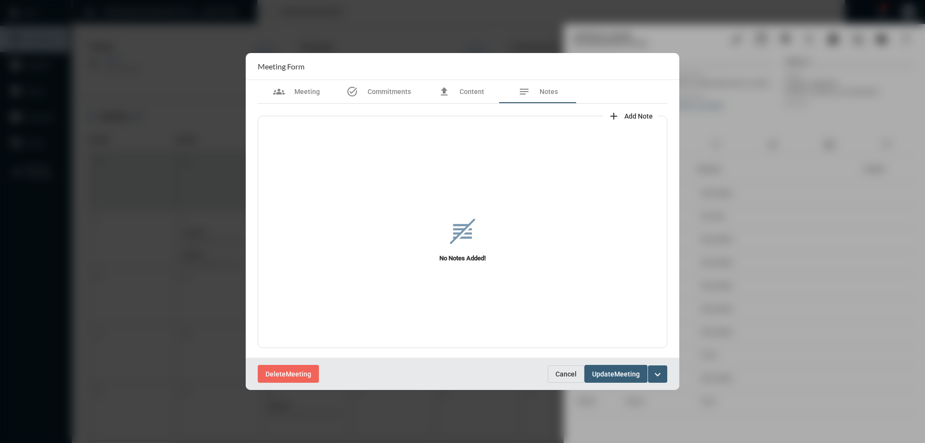
click at [569, 371] on span "Cancel" at bounding box center [565, 374] width 21 height 8
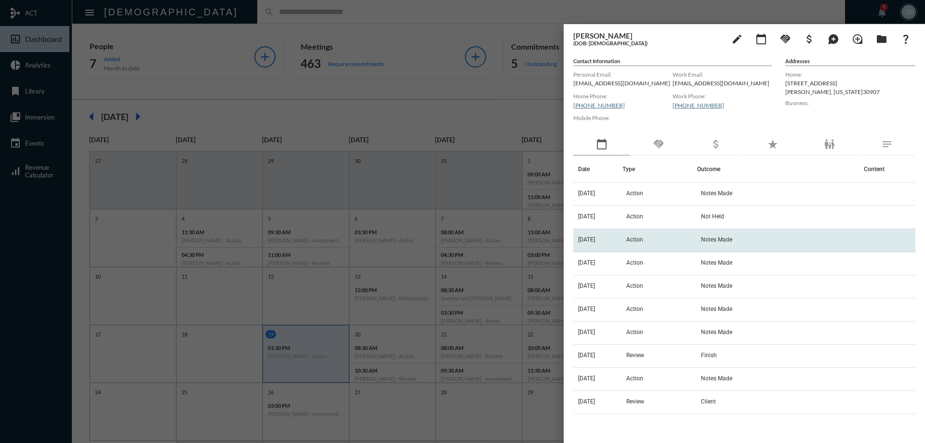
click at [643, 238] on span "Action" at bounding box center [634, 239] width 17 height 7
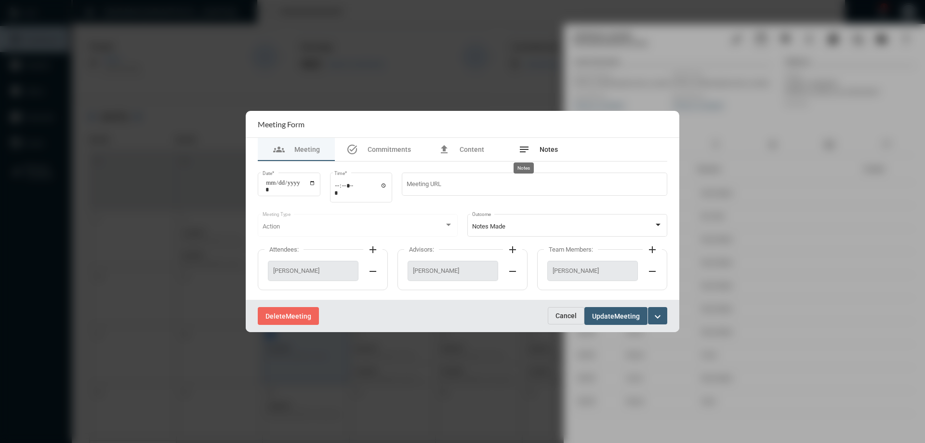
click at [529, 151] on mat-icon "notes" at bounding box center [524, 150] width 12 height 12
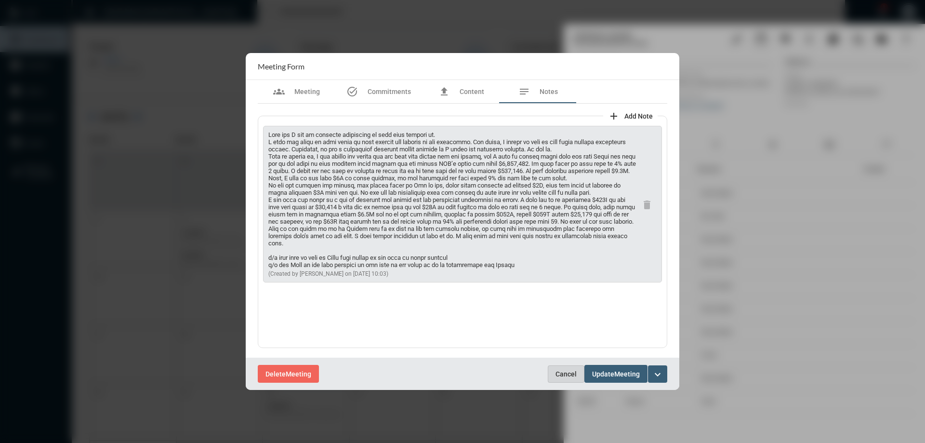
click at [562, 372] on span "Cancel" at bounding box center [565, 374] width 21 height 8
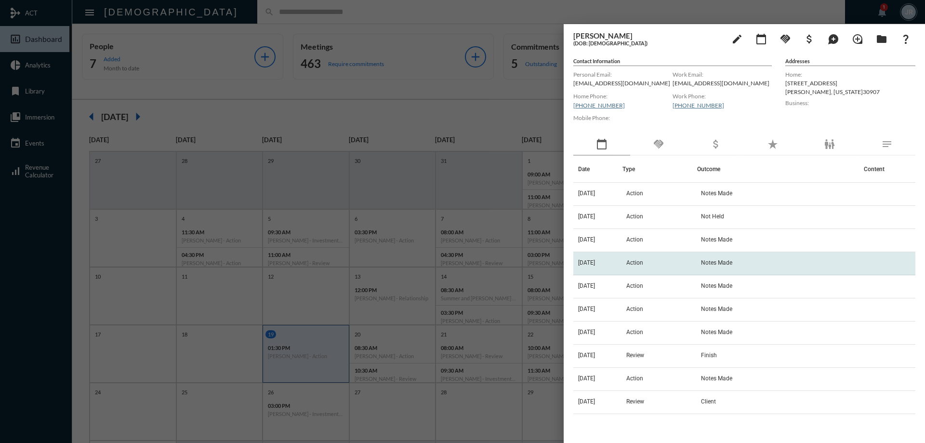
click at [669, 264] on td "Action" at bounding box center [659, 263] width 75 height 23
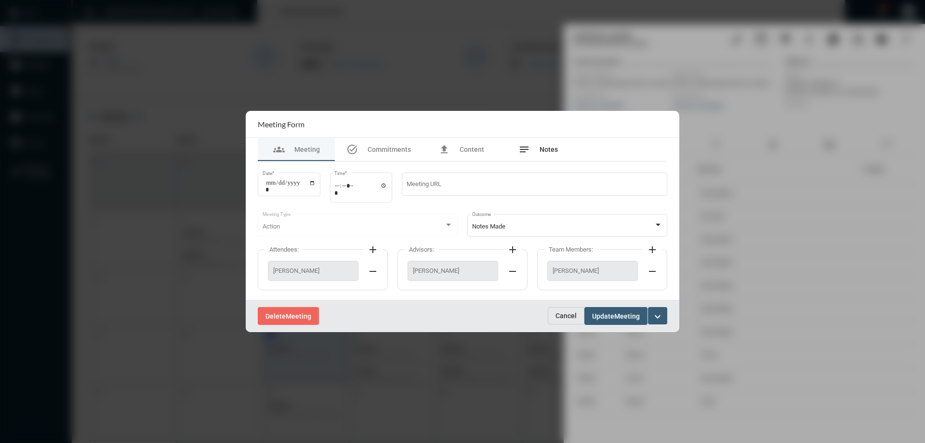
click at [544, 150] on span "Notes" at bounding box center [548, 149] width 18 height 8
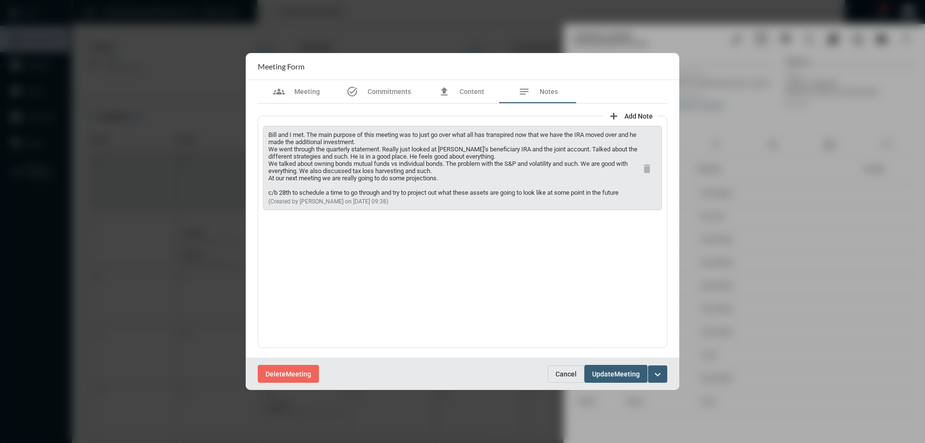
click at [560, 361] on div "Delete Meeting Cancel Update Meeting expand_more" at bounding box center [462, 373] width 433 height 32
click at [563, 370] on span "Cancel" at bounding box center [565, 374] width 21 height 8
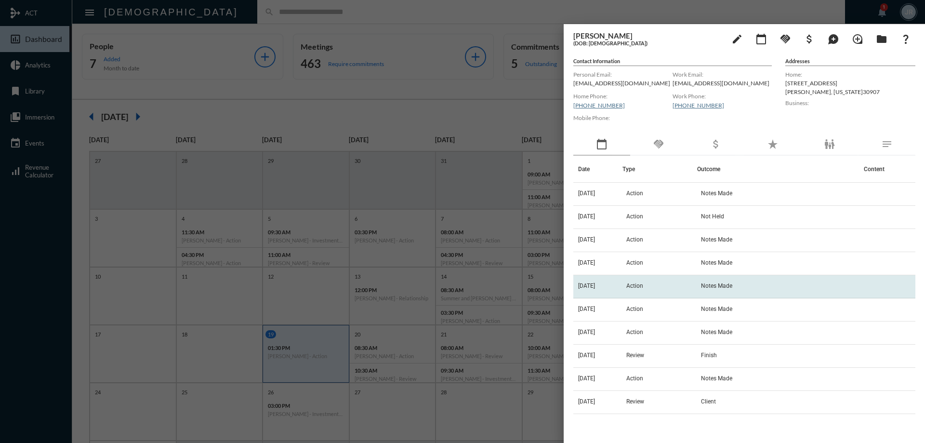
click at [659, 287] on td "Action" at bounding box center [659, 286] width 75 height 23
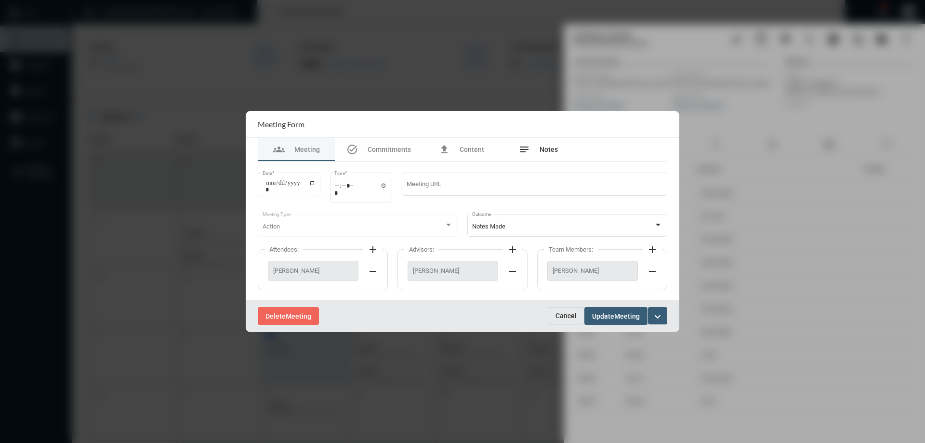
click at [550, 152] on span "Notes" at bounding box center [548, 149] width 18 height 8
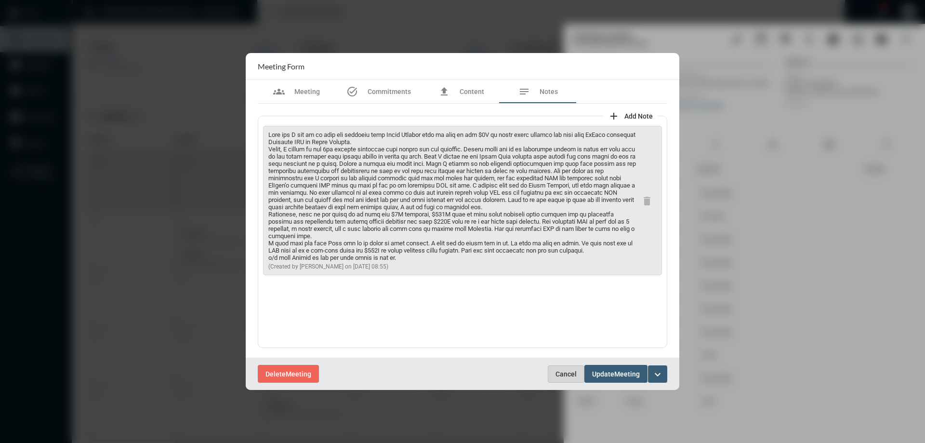
drag, startPoint x: 568, startPoint y: 379, endPoint x: 567, endPoint y: 390, distance: 10.6
click at [569, 379] on button "Cancel" at bounding box center [566, 373] width 37 height 17
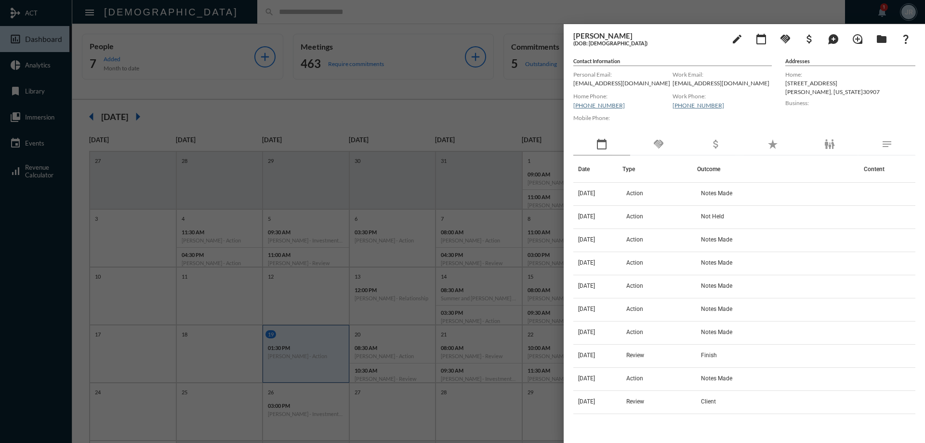
click at [670, 153] on div "handshake" at bounding box center [658, 144] width 57 height 22
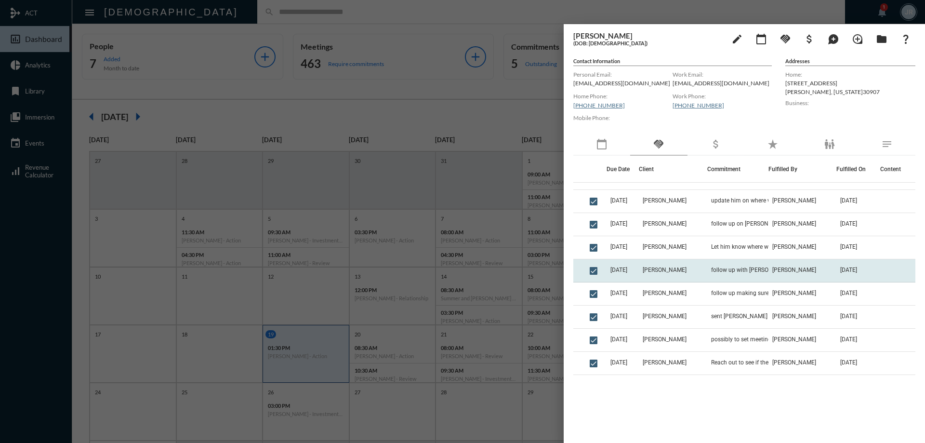
scroll to position [530, 0]
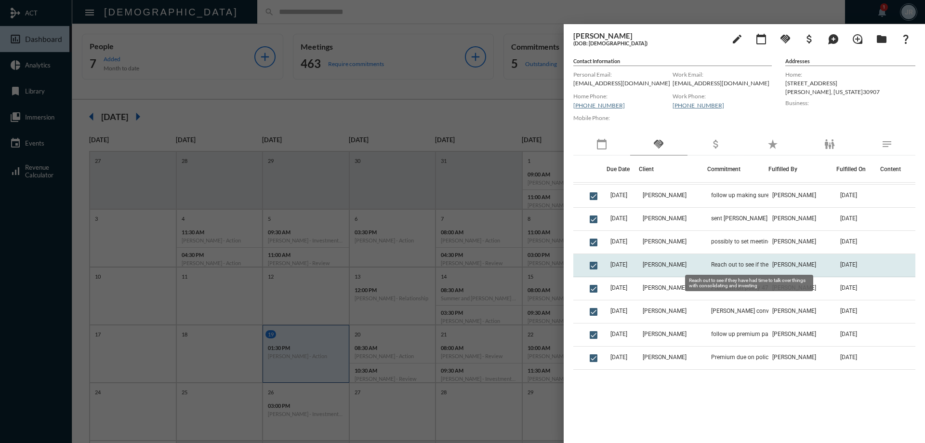
click at [732, 267] on span "Reach out to see if they have had time to talk over things with consolidating a…" at bounding box center [759, 264] width 96 height 7
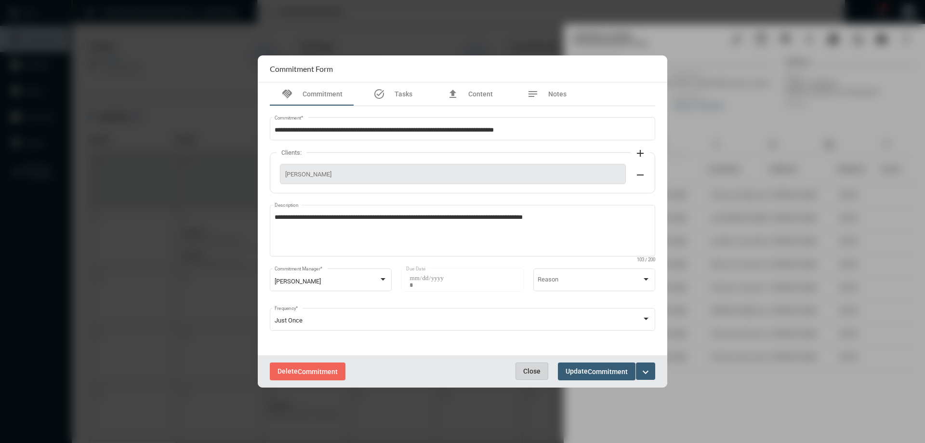
click at [537, 367] on span "Close" at bounding box center [531, 371] width 17 height 8
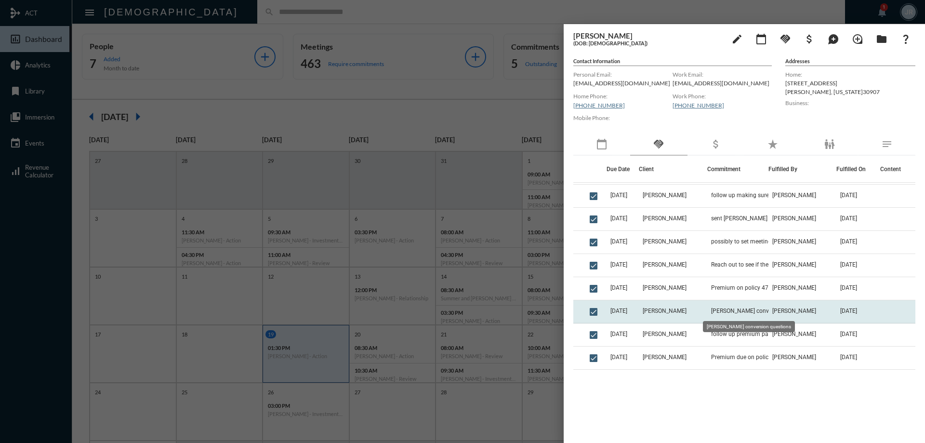
scroll to position [482, 0]
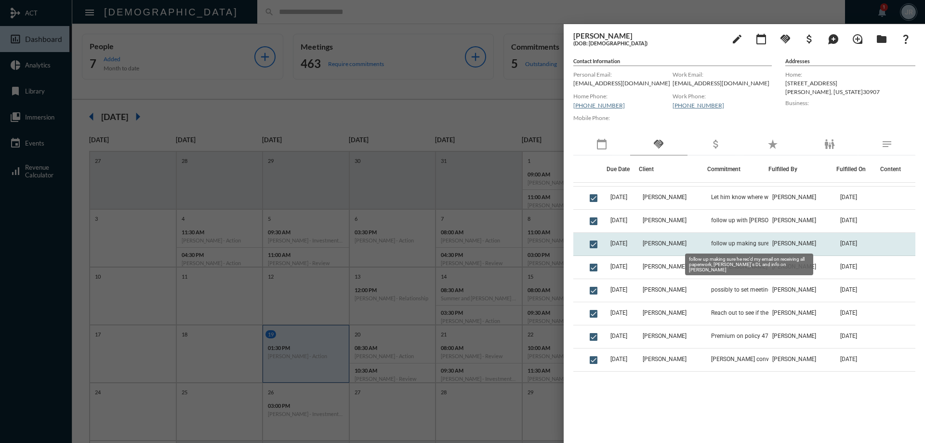
click at [732, 245] on span "follow up making sure he rec'd my email on receiving all paperwork, [PERSON_NAM…" at bounding box center [759, 243] width 96 height 7
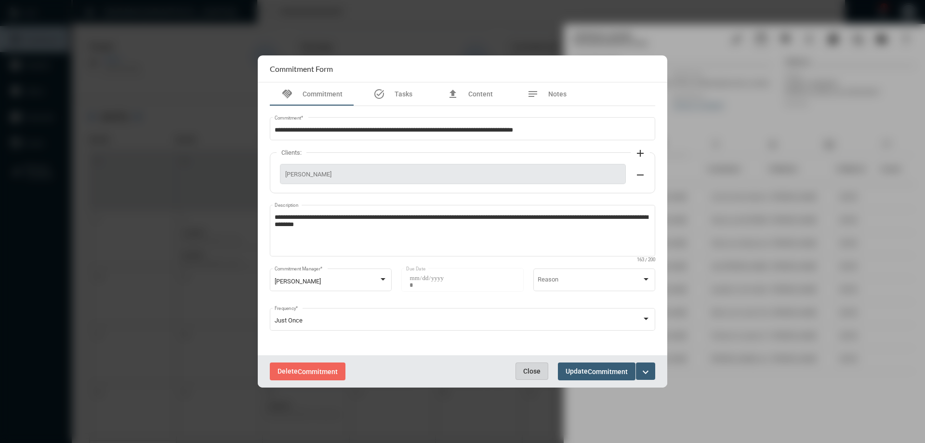
click at [530, 367] on span "Close" at bounding box center [531, 371] width 17 height 8
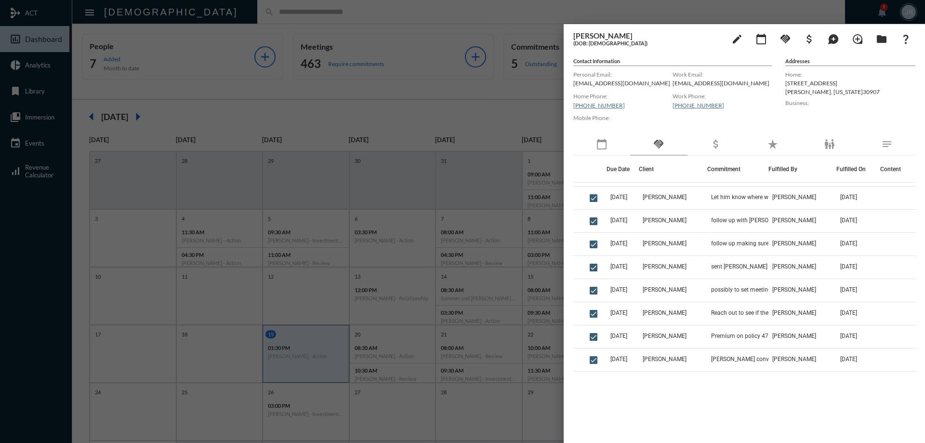
click at [208, 9] on div at bounding box center [462, 221] width 925 height 443
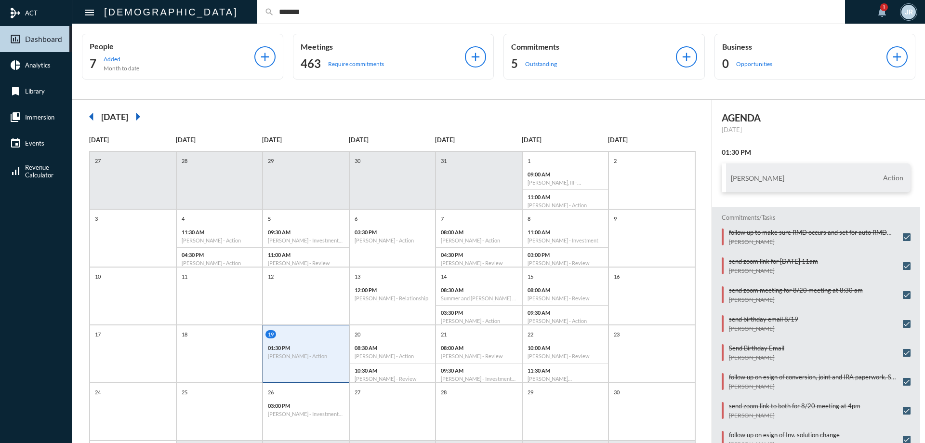
type input "*******"
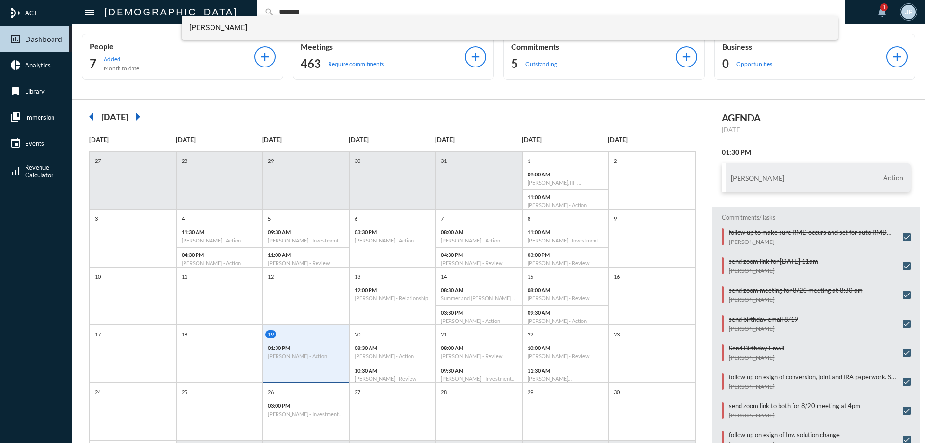
click at [233, 23] on span "[PERSON_NAME]" at bounding box center [509, 27] width 641 height 23
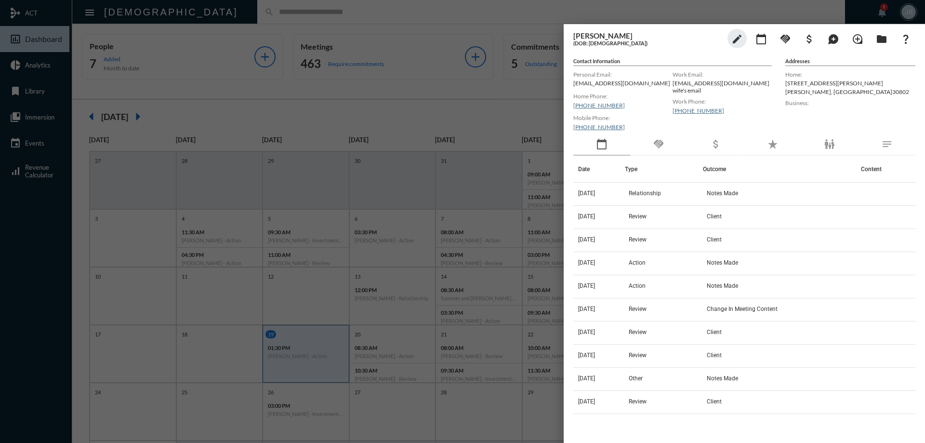
click at [660, 154] on div "handshake" at bounding box center [658, 144] width 57 height 22
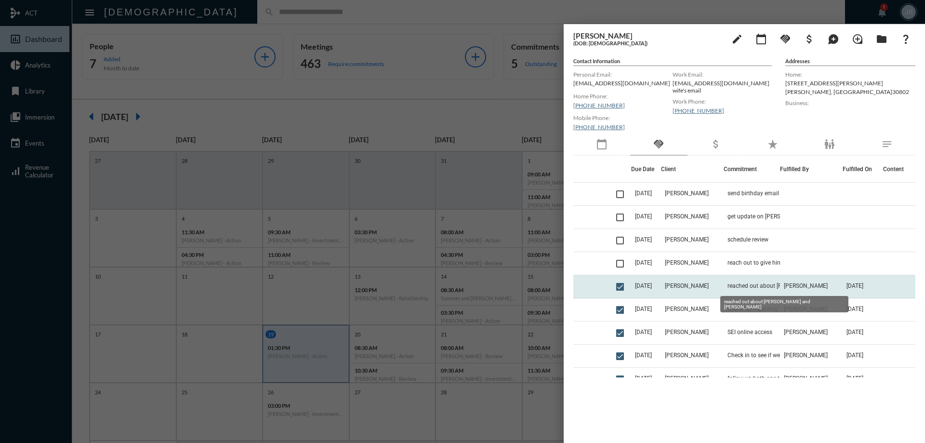
click at [732, 283] on span "reached out about [PERSON_NAME] and [PERSON_NAME]" at bounding box center [775, 285] width 96 height 7
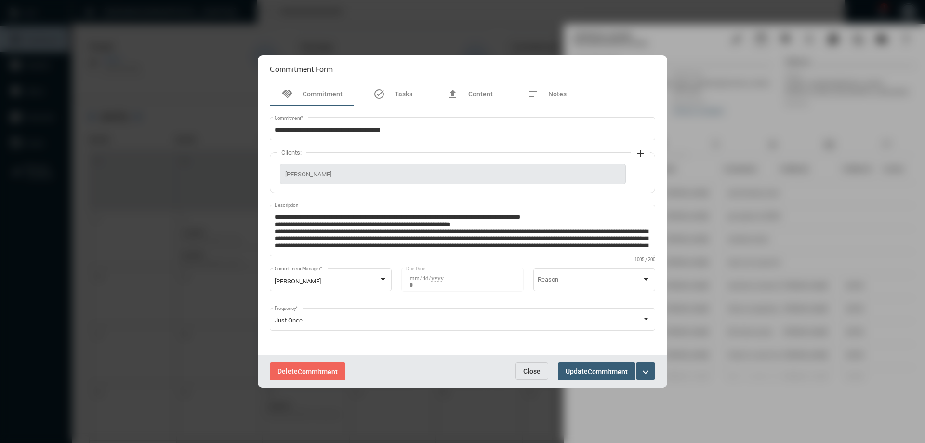
click at [525, 365] on button "Close" at bounding box center [531, 370] width 33 height 17
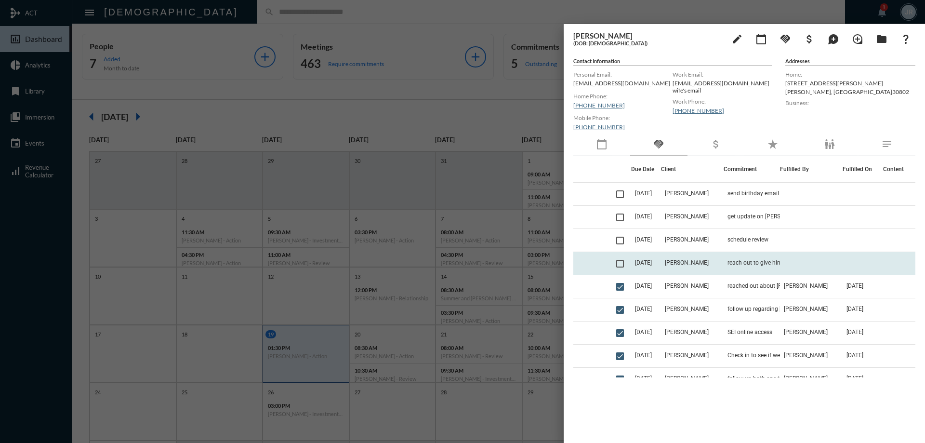
click at [751, 258] on td "reach out to give him an update on Tater" at bounding box center [751, 263] width 56 height 23
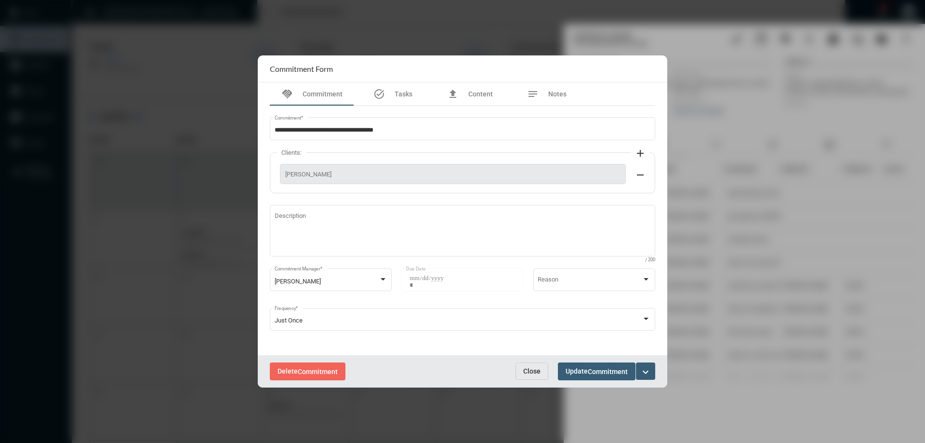
click at [524, 368] on span "Close" at bounding box center [531, 371] width 17 height 8
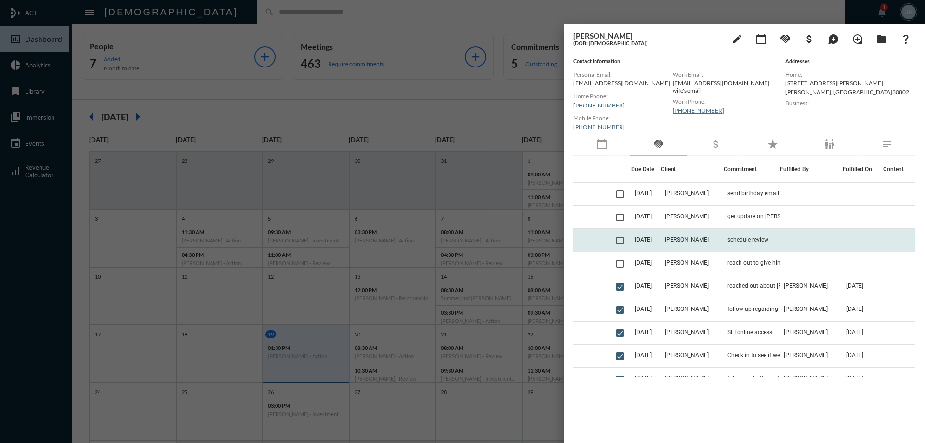
click at [716, 242] on td "[PERSON_NAME]" at bounding box center [692, 240] width 63 height 23
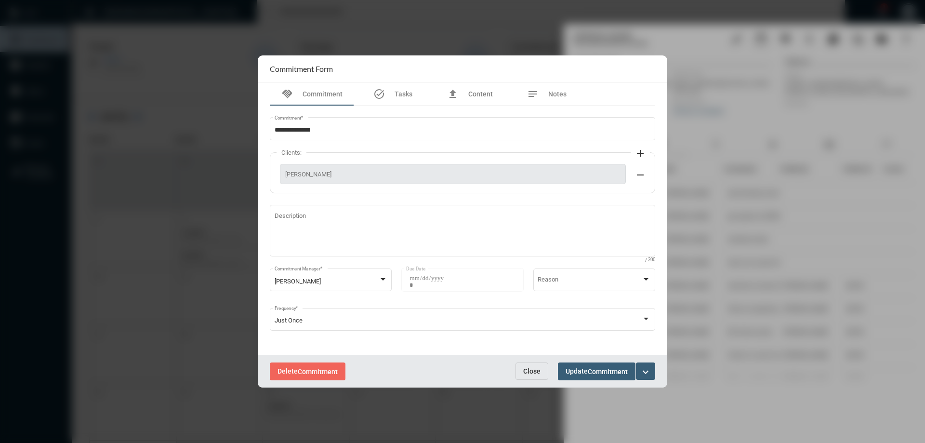
click at [533, 363] on button "Close" at bounding box center [531, 370] width 33 height 17
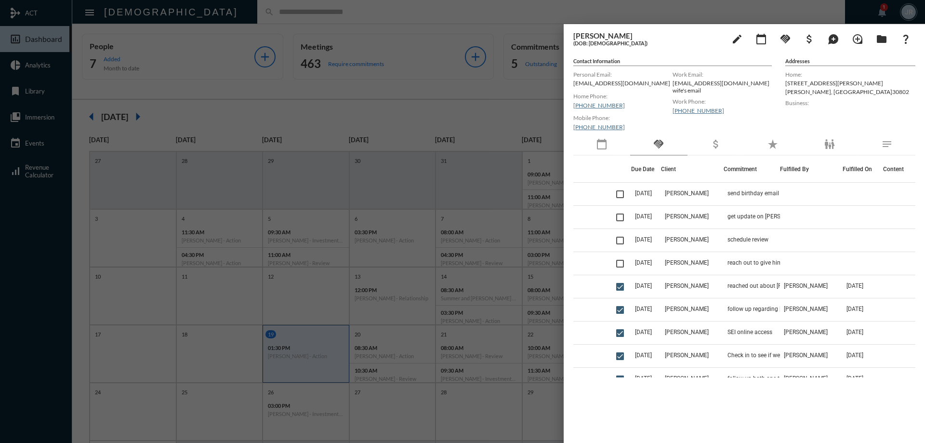
click at [219, 13] on div at bounding box center [462, 221] width 925 height 443
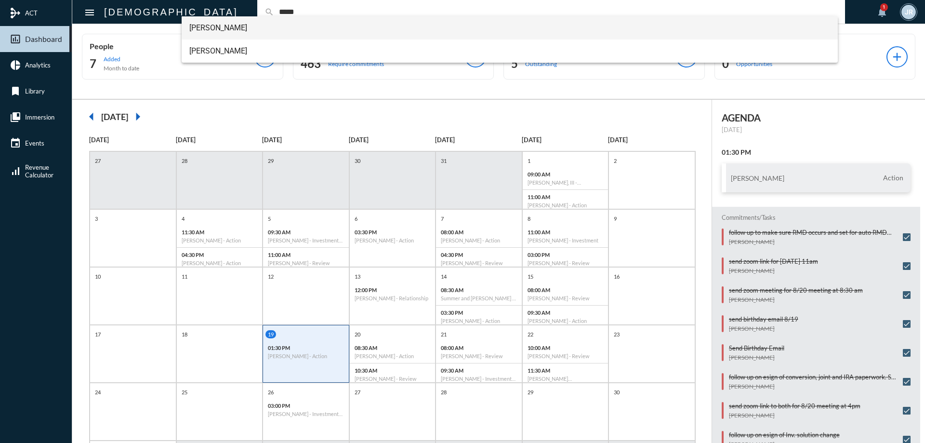
type input "*****"
click at [222, 24] on span "[PERSON_NAME]" at bounding box center [509, 27] width 641 height 23
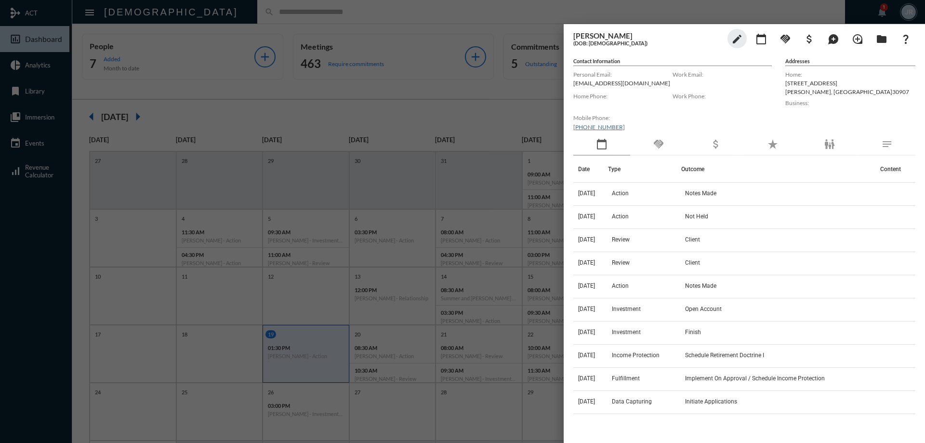
click at [664, 155] on div "handshake" at bounding box center [658, 144] width 57 height 22
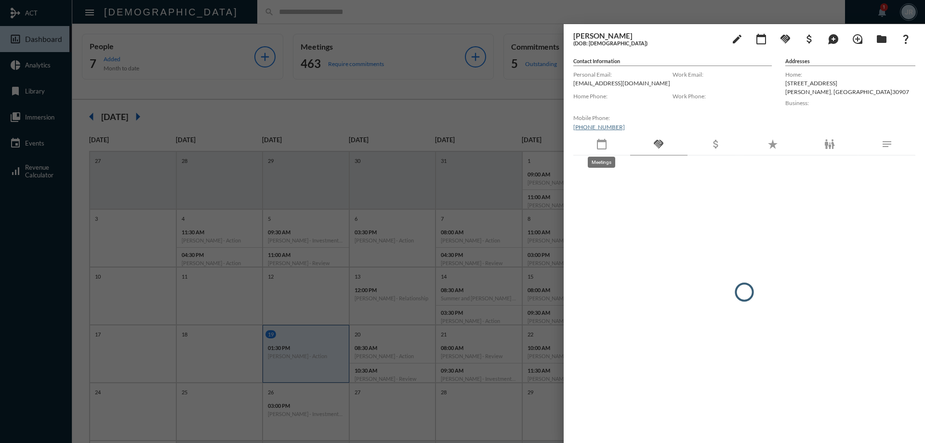
click at [604, 144] on mat-icon "calendar_today" at bounding box center [602, 144] width 12 height 12
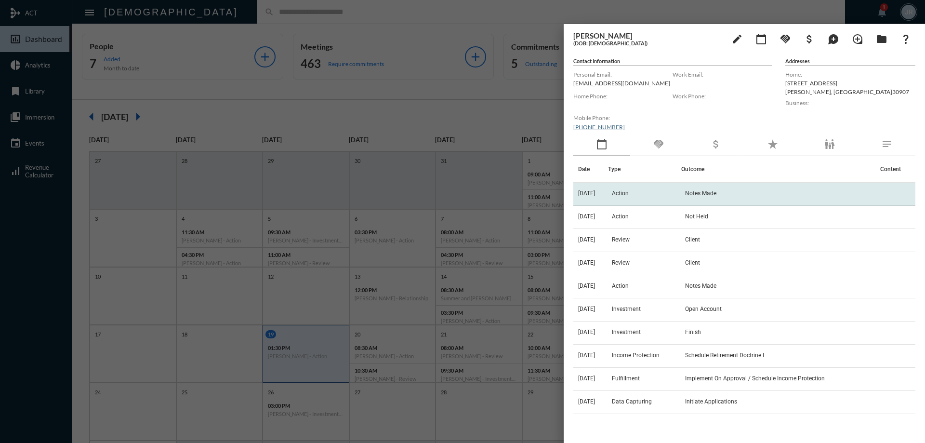
click at [657, 188] on td "Action" at bounding box center [644, 194] width 73 height 23
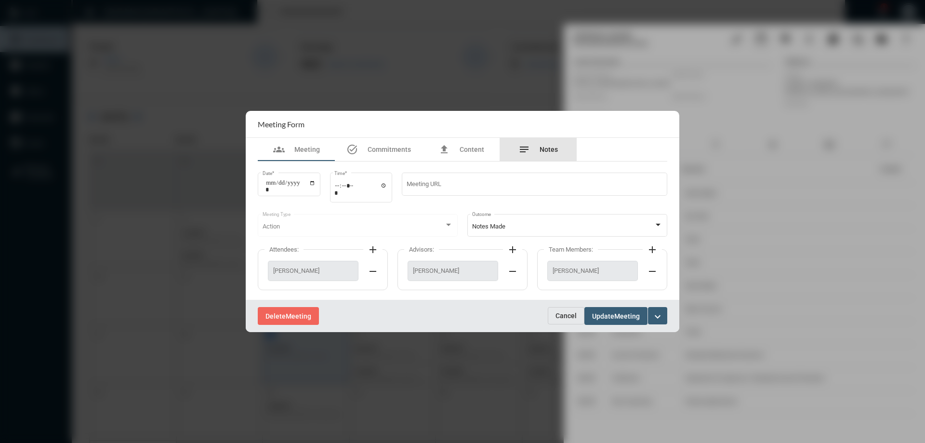
click at [552, 150] on span "Notes" at bounding box center [548, 149] width 18 height 8
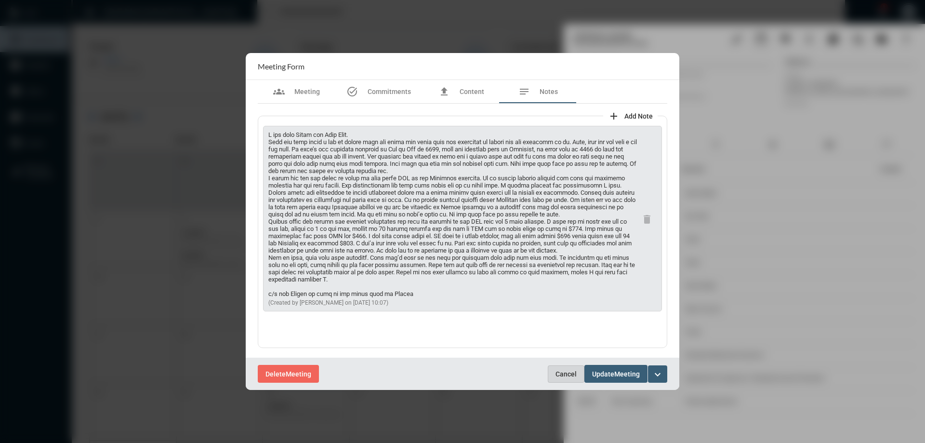
click at [565, 370] on span "Cancel" at bounding box center [565, 374] width 21 height 8
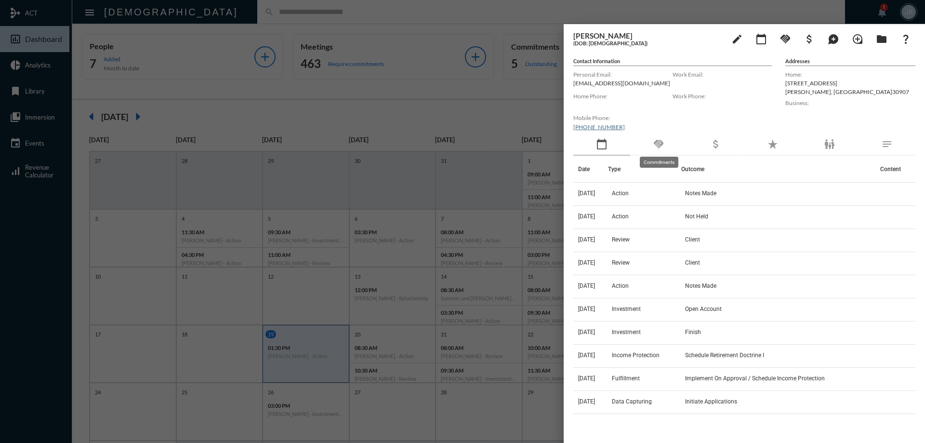
click at [662, 145] on mat-icon "handshake" at bounding box center [659, 144] width 12 height 12
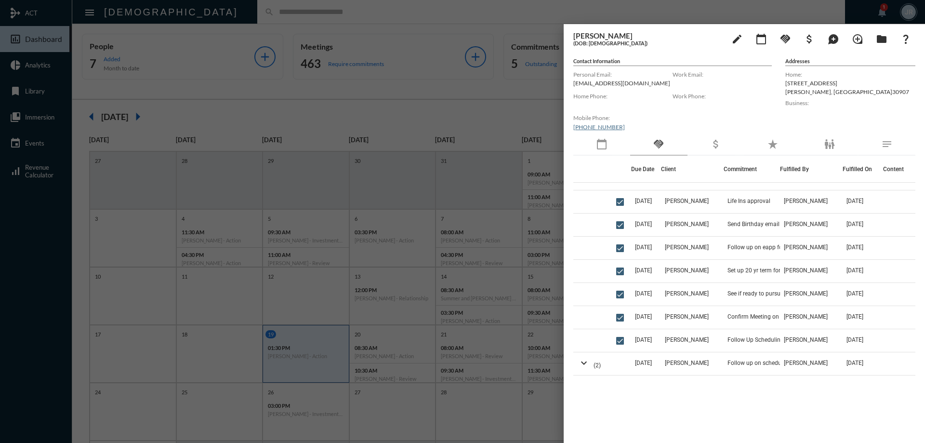
scroll to position [193, 0]
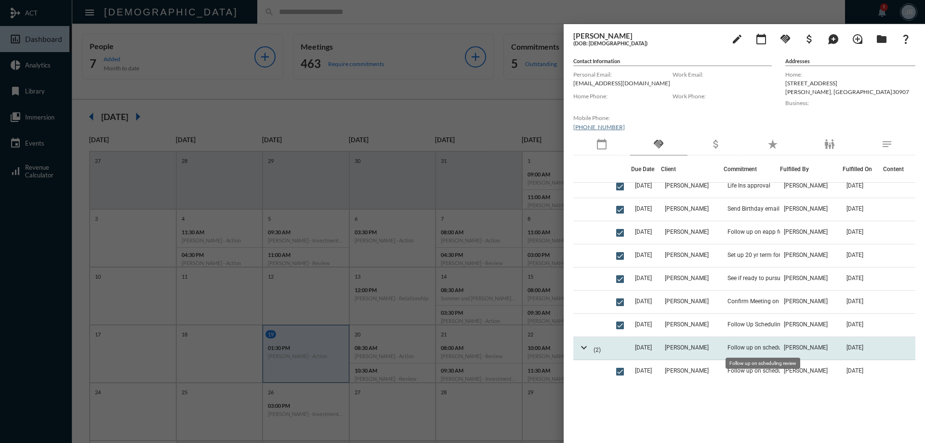
click at [772, 346] on span "Follow up on scheduling review" at bounding box center [767, 347] width 81 height 7
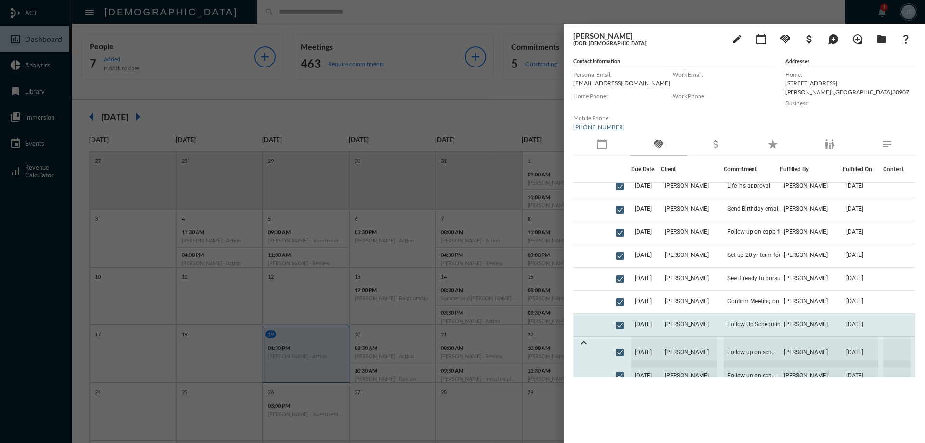
click at [768, 319] on td "Follow Up Scheduling Review" at bounding box center [751, 325] width 56 height 23
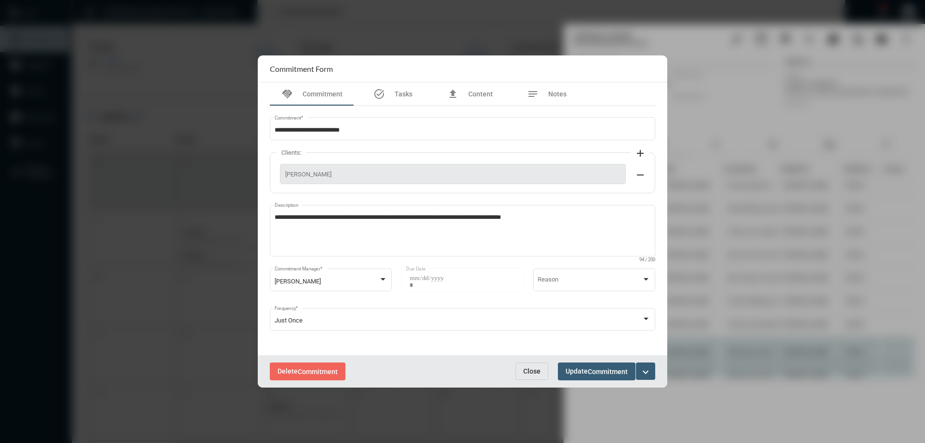
click at [526, 369] on span "Close" at bounding box center [531, 371] width 17 height 8
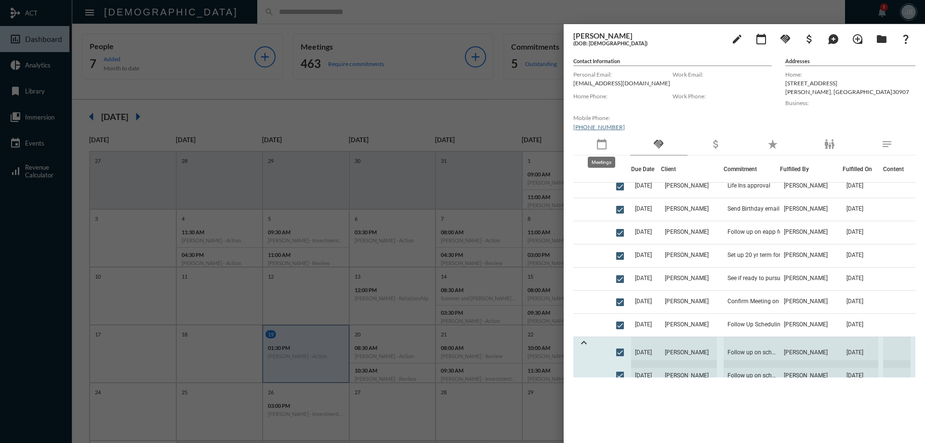
click at [604, 146] on mat-icon "calendar_today" at bounding box center [602, 144] width 12 height 12
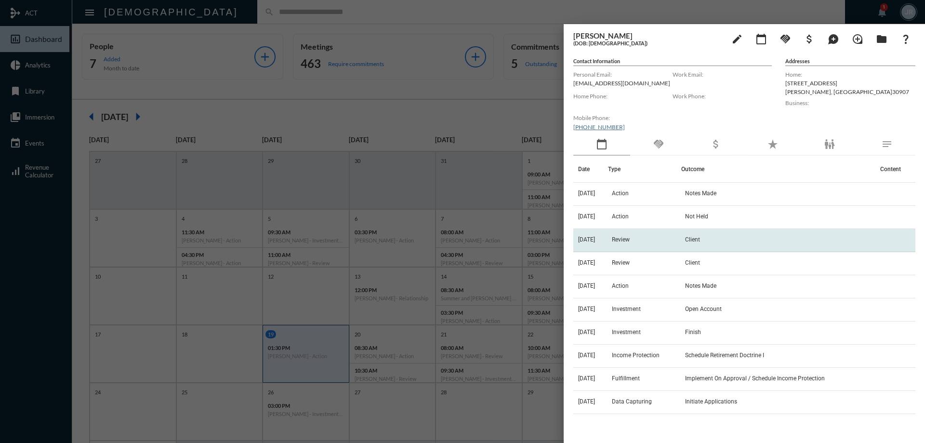
click at [630, 239] on span "Review" at bounding box center [621, 239] width 18 height 7
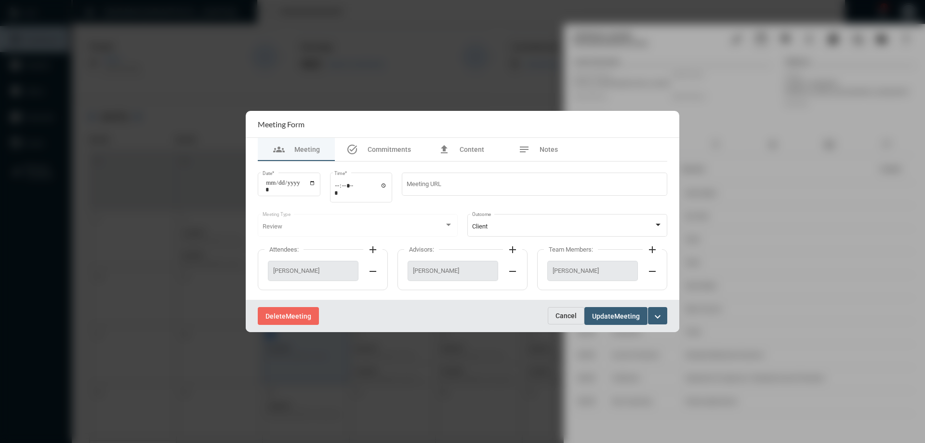
click at [563, 313] on span "Cancel" at bounding box center [565, 316] width 21 height 8
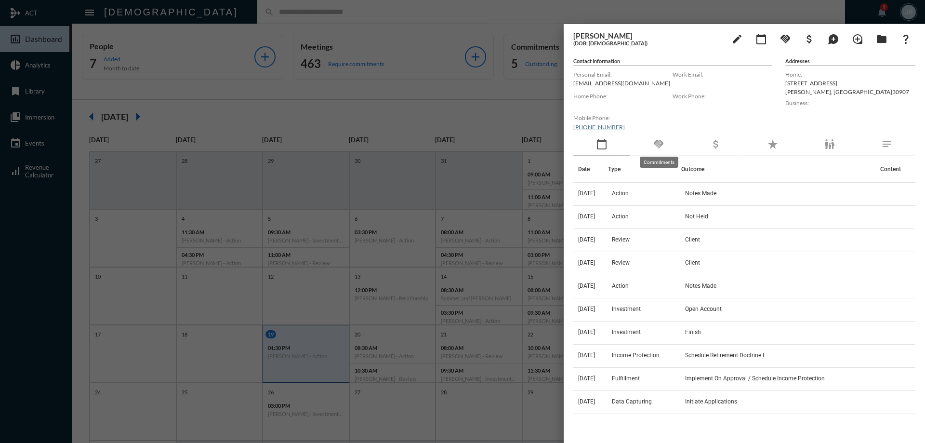
click at [663, 142] on mat-icon "handshake" at bounding box center [659, 144] width 12 height 12
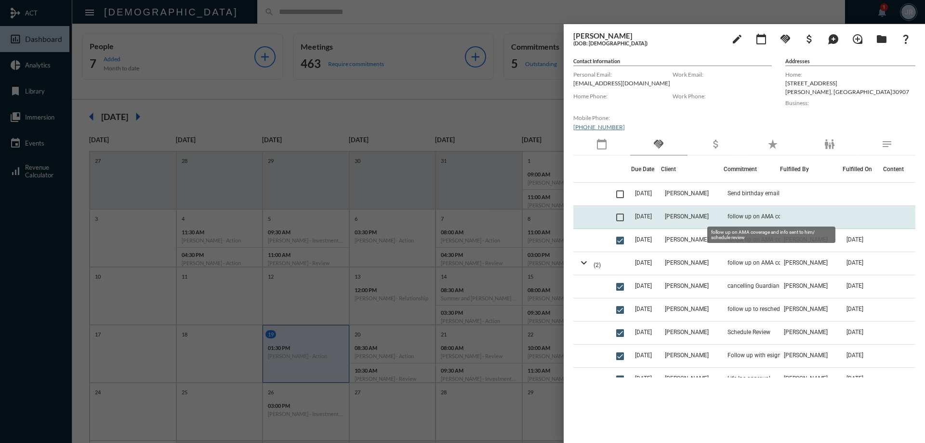
click at [738, 214] on span "follow up on AMA coverage and info sent to him/ schedule review" at bounding box center [775, 216] width 96 height 7
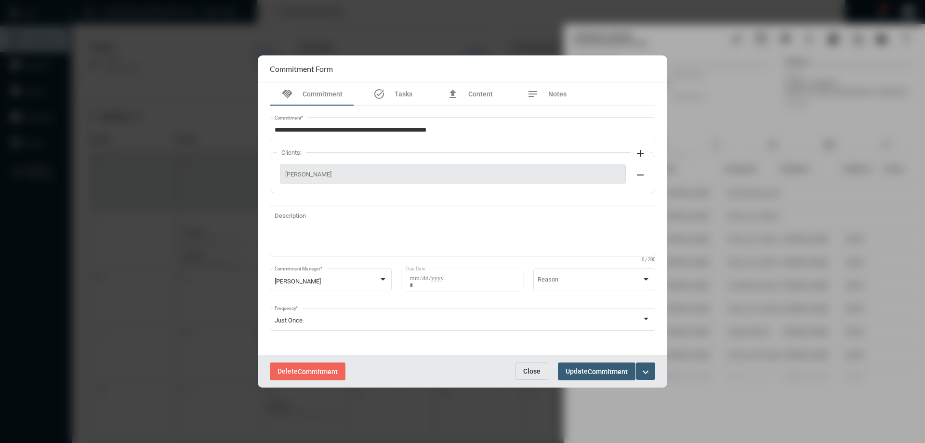
click at [527, 368] on span "Close" at bounding box center [531, 371] width 17 height 8
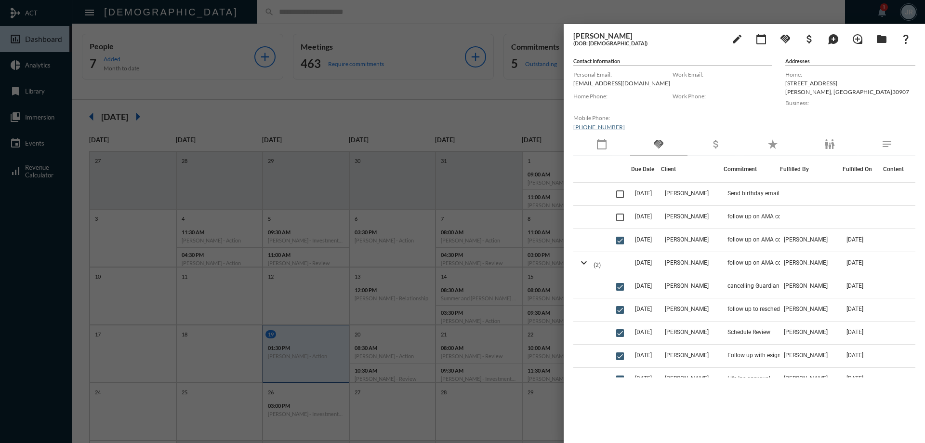
click at [245, 12] on div at bounding box center [462, 221] width 925 height 443
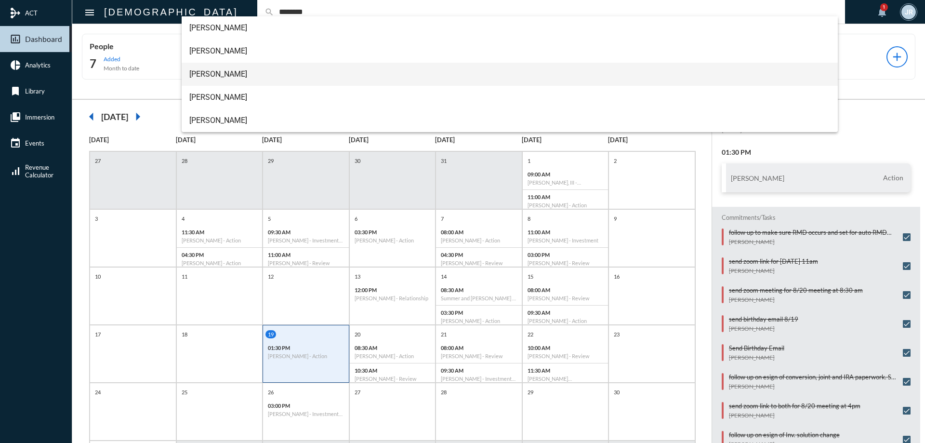
type input "********"
click at [204, 70] on span "[PERSON_NAME]" at bounding box center [509, 74] width 641 height 23
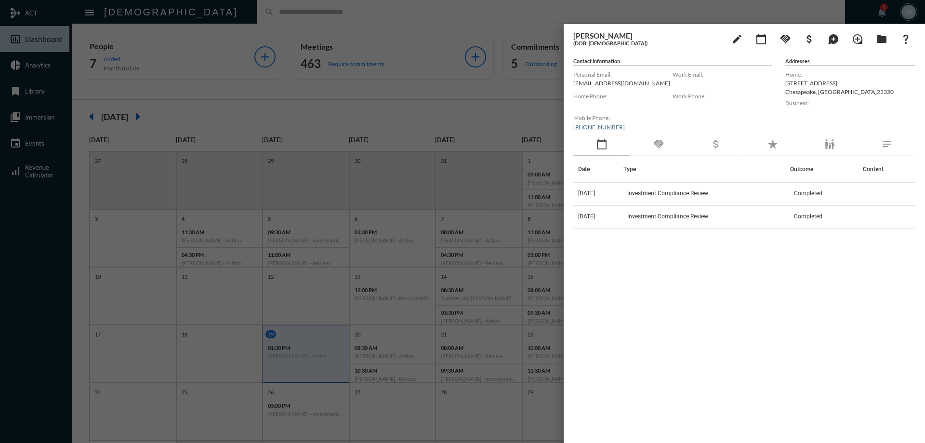
click at [658, 153] on div "handshake" at bounding box center [658, 144] width 57 height 22
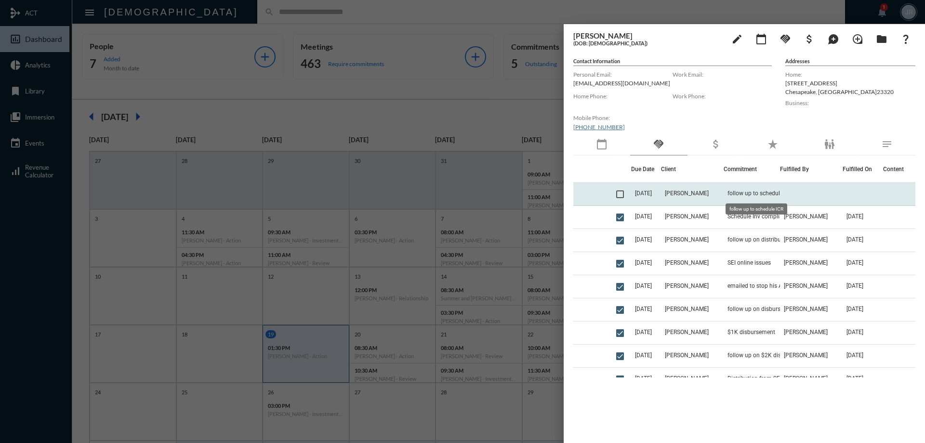
click at [749, 194] on span "follow up to schedule ICR" at bounding box center [760, 193] width 66 height 7
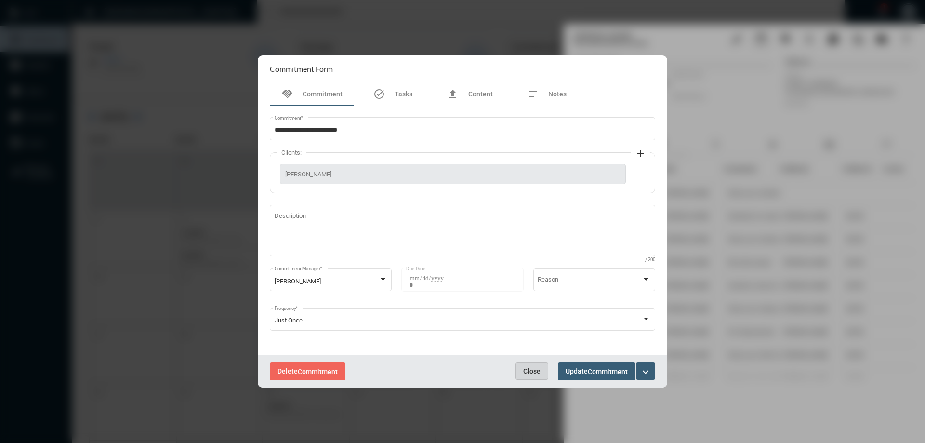
click at [528, 369] on span "Close" at bounding box center [531, 371] width 17 height 8
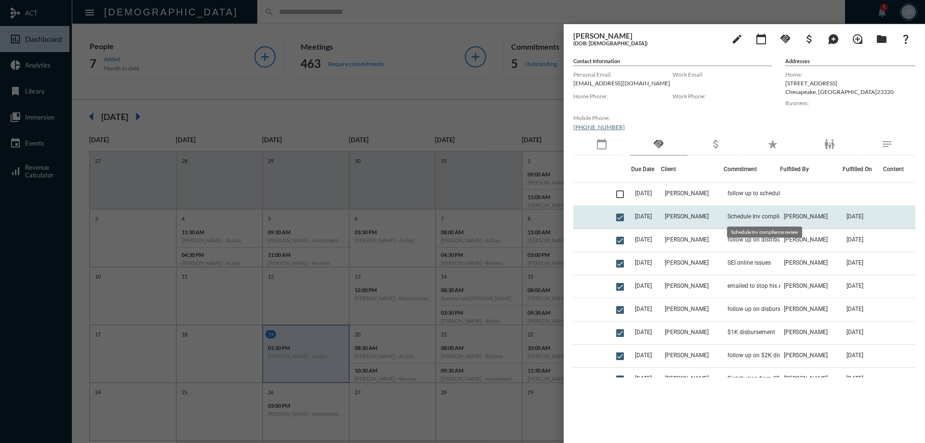
click at [753, 213] on span "Schedule Inv compliance review" at bounding box center [768, 216] width 82 height 7
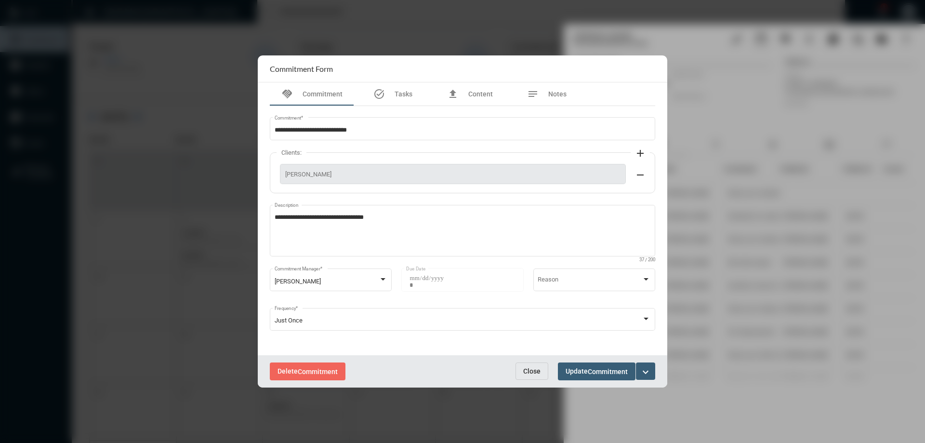
click at [529, 368] on span "Close" at bounding box center [531, 371] width 17 height 8
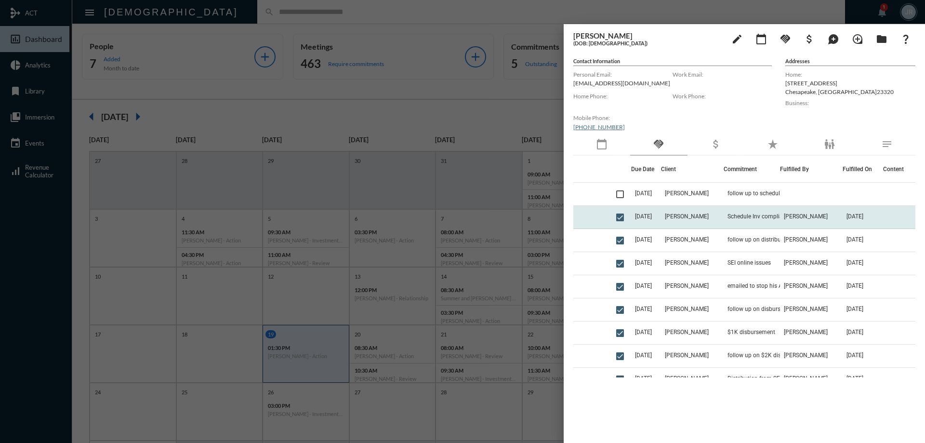
click at [732, 210] on td "Schedule Inv compliance review" at bounding box center [751, 217] width 56 height 23
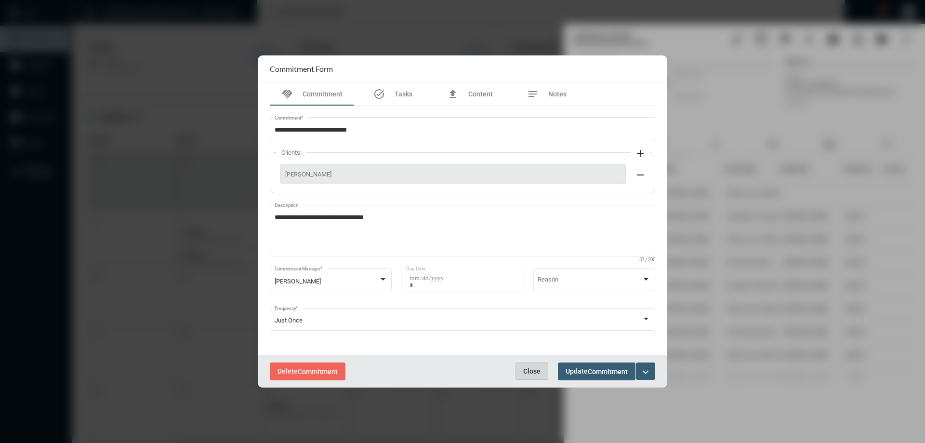
click at [525, 372] on span "Close" at bounding box center [531, 371] width 17 height 8
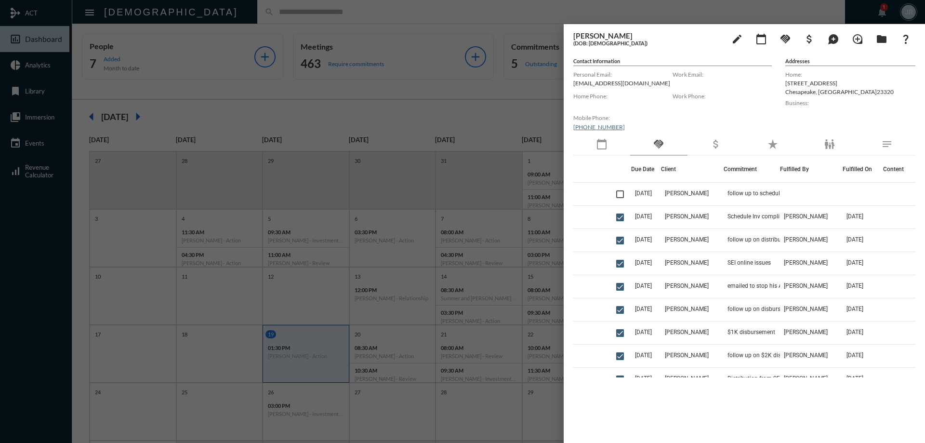
click at [585, 144] on div "calendar_today" at bounding box center [601, 144] width 57 height 22
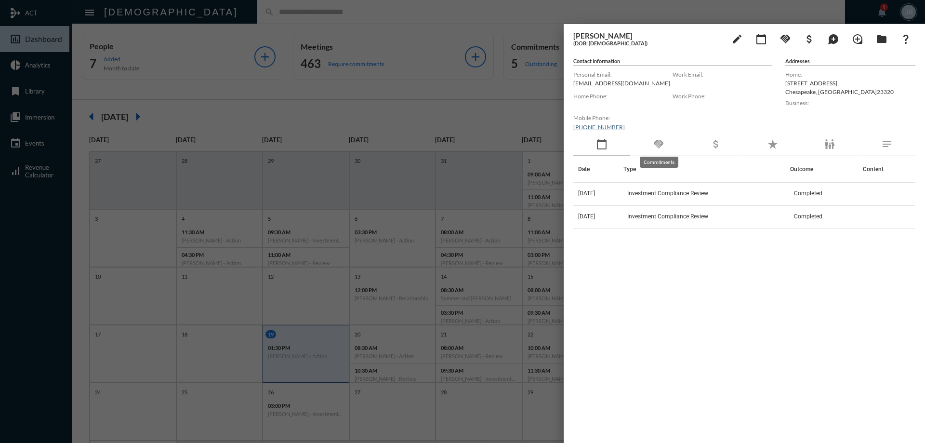
click at [661, 145] on mat-icon "handshake" at bounding box center [659, 144] width 12 height 12
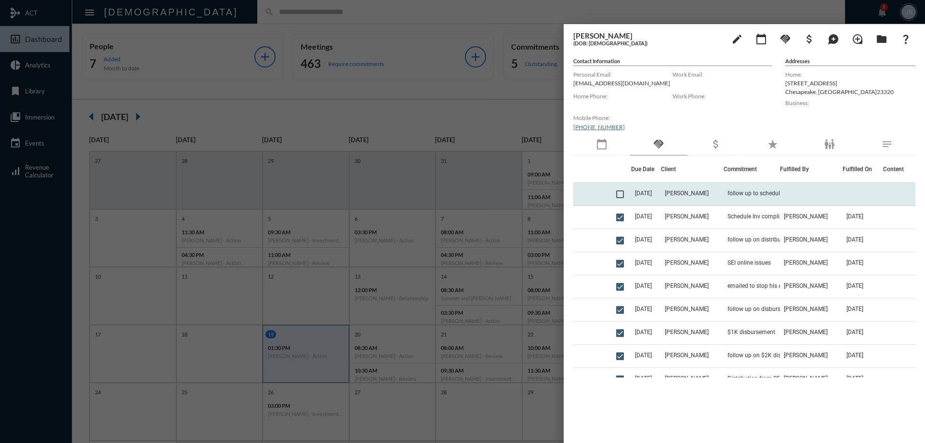
click at [723, 198] on td "follow up to schedule ICR" at bounding box center [751, 194] width 56 height 23
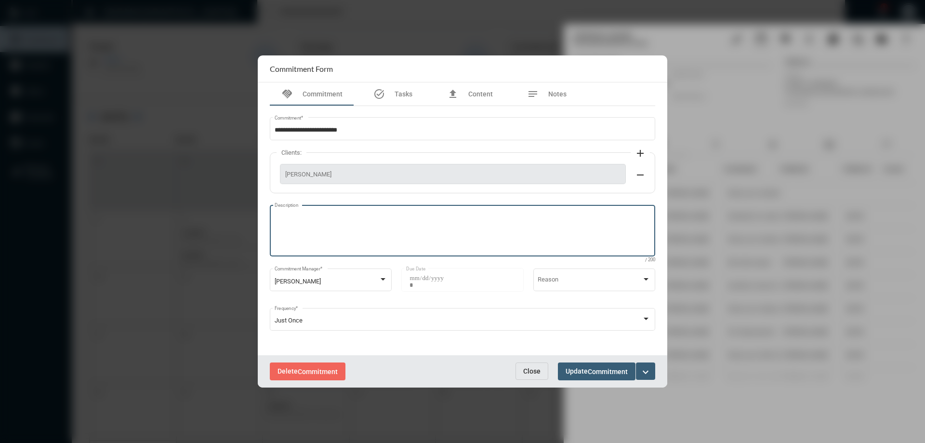
click at [371, 226] on textarea "Description" at bounding box center [463, 232] width 376 height 38
type textarea "**********"
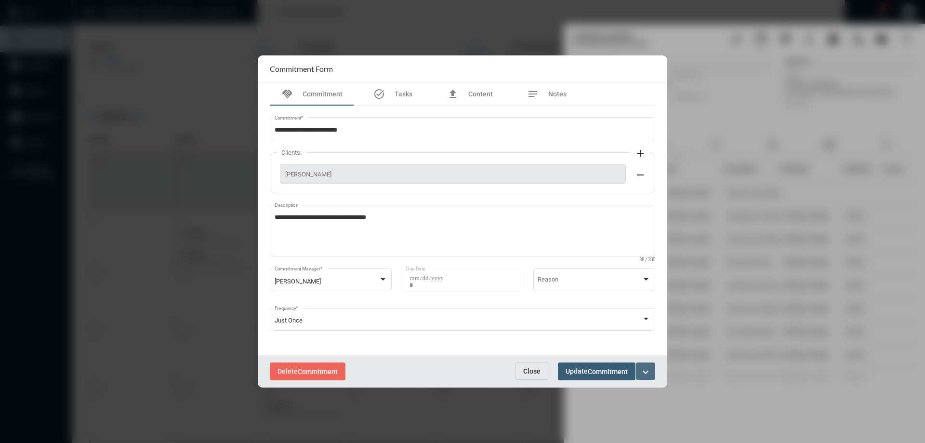
click at [649, 365] on button "expand_more" at bounding box center [645, 370] width 19 height 17
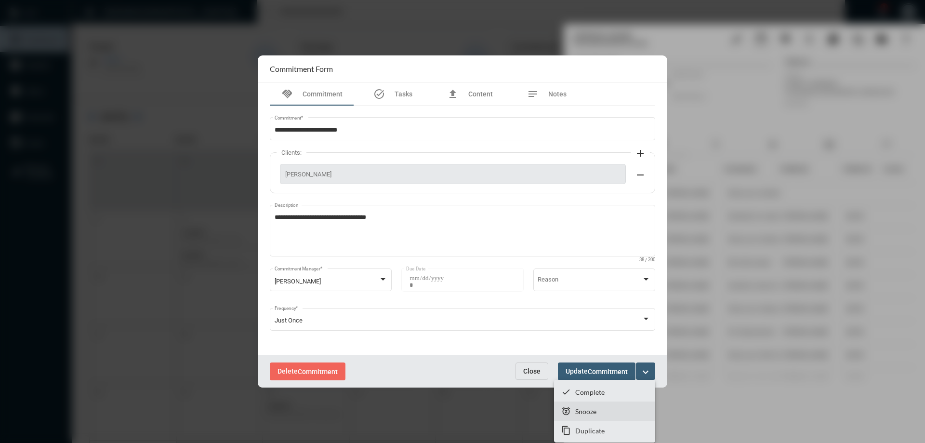
click at [578, 410] on p "Snooze" at bounding box center [585, 411] width 21 height 8
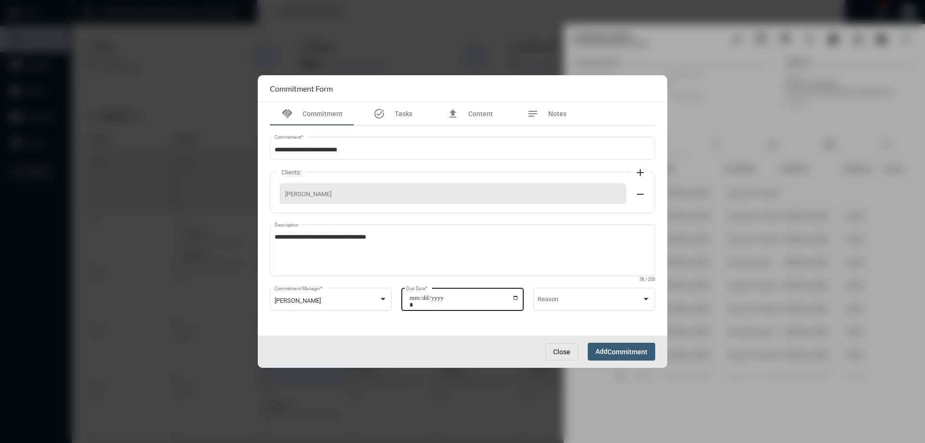
click at [516, 299] on input "**********" at bounding box center [463, 300] width 109 height 13
type input "**********"
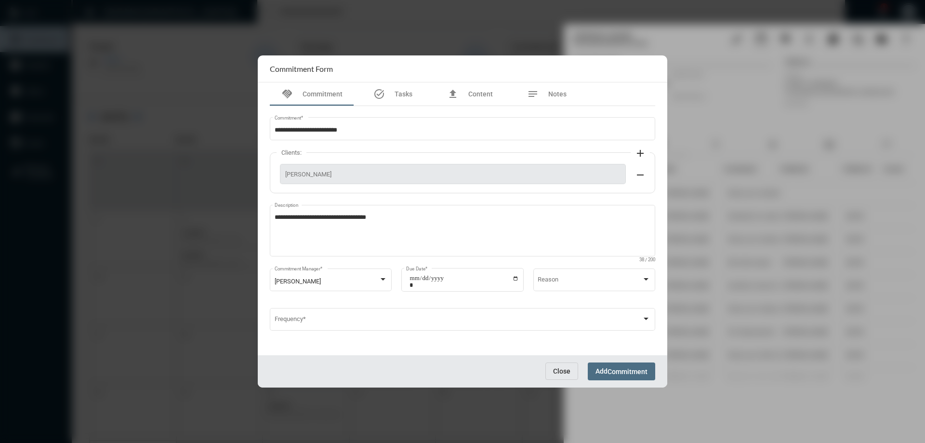
click at [609, 368] on span "Commitment" at bounding box center [627, 372] width 40 height 8
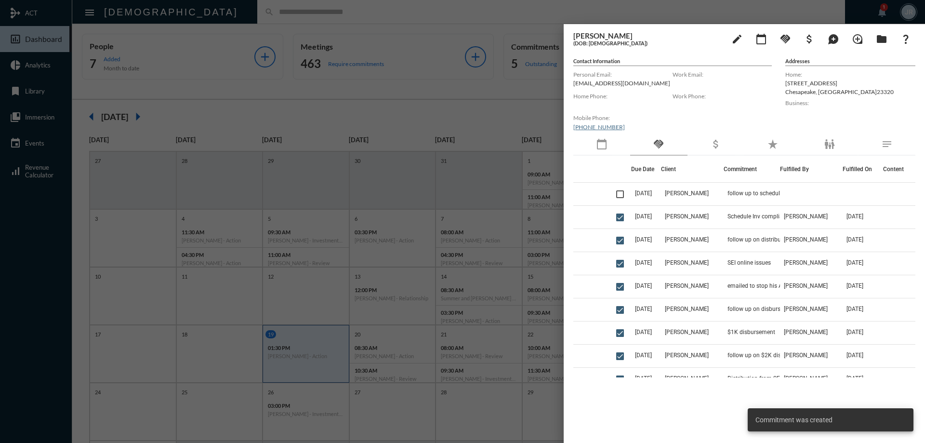
click at [196, 18] on div at bounding box center [462, 221] width 925 height 443
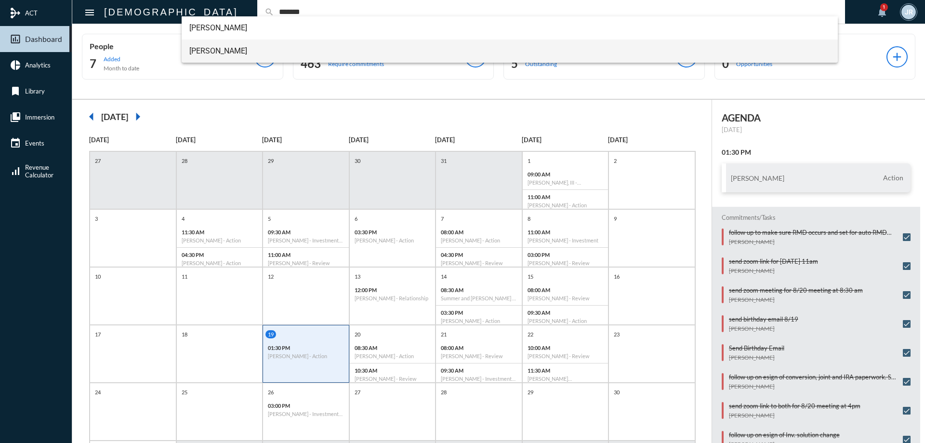
type input "*******"
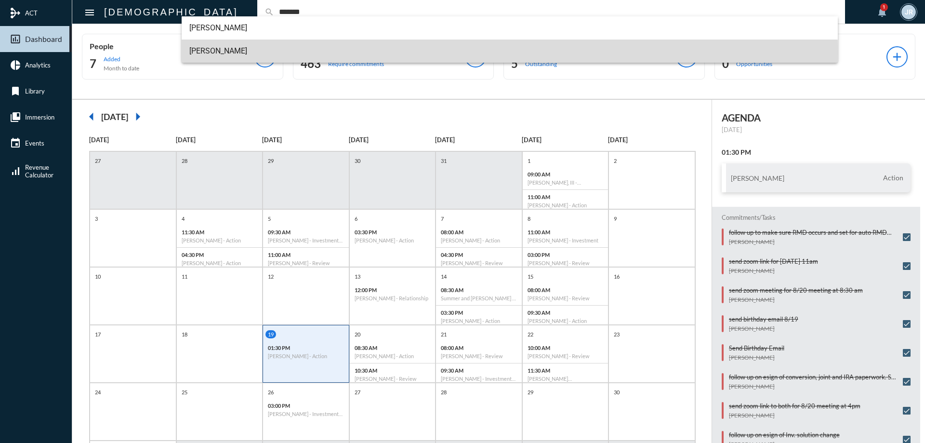
click at [219, 54] on span "[PERSON_NAME]" at bounding box center [509, 50] width 641 height 23
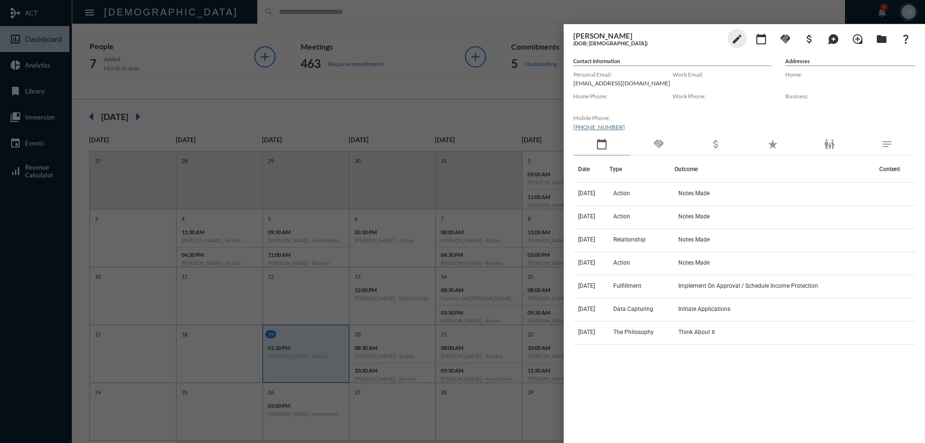
click at [659, 136] on div "handshake" at bounding box center [658, 144] width 57 height 22
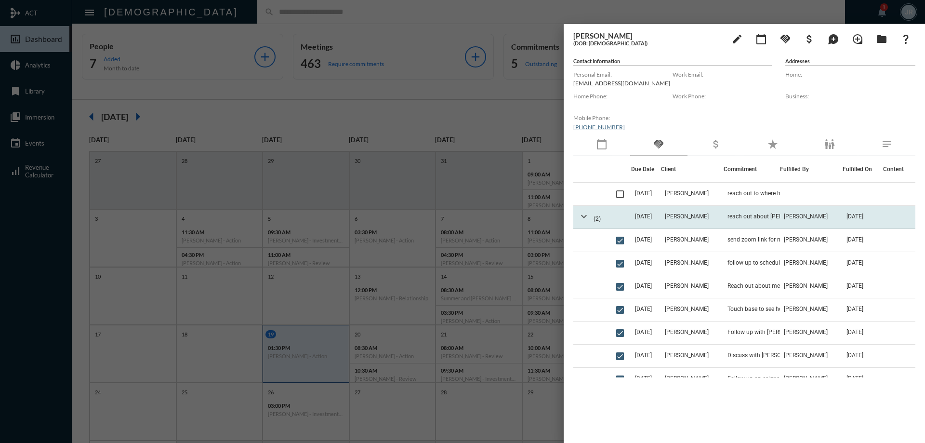
click at [580, 218] on mat-icon "expand_more" at bounding box center [584, 216] width 12 height 12
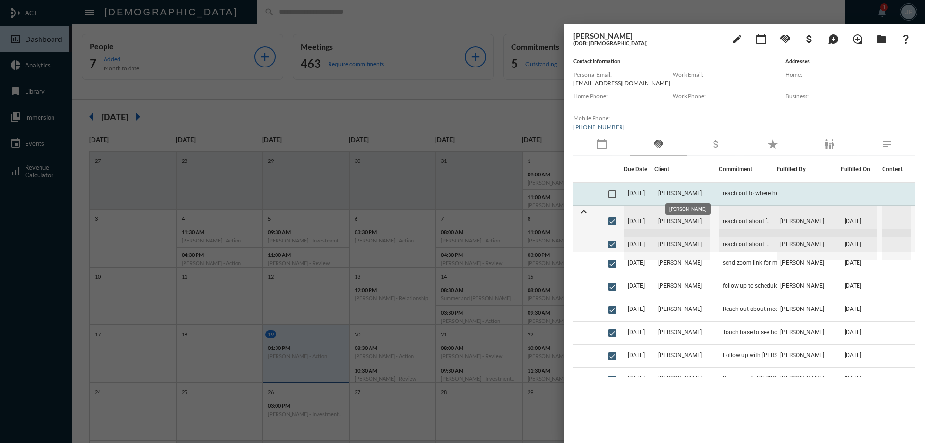
click at [690, 191] on span "[PERSON_NAME]" at bounding box center [680, 193] width 44 height 7
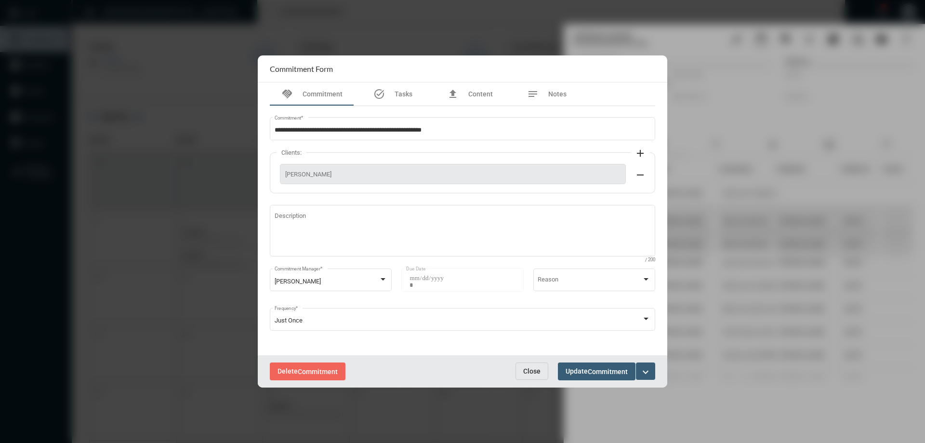
click at [533, 362] on div "Delete Commitment Close Update Commitment expand_more" at bounding box center [462, 371] width 409 height 32
click at [531, 369] on span "Close" at bounding box center [531, 371] width 17 height 8
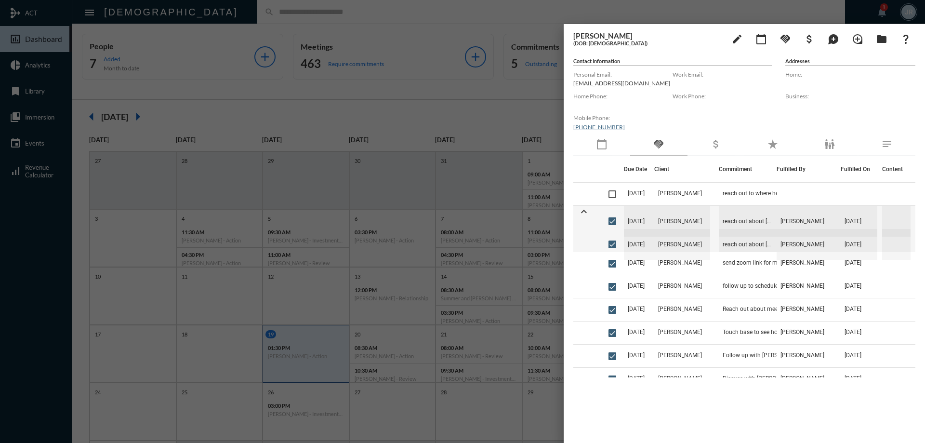
click at [426, 24] on div at bounding box center [462, 221] width 925 height 443
